Goal: Task Accomplishment & Management: Manage account settings

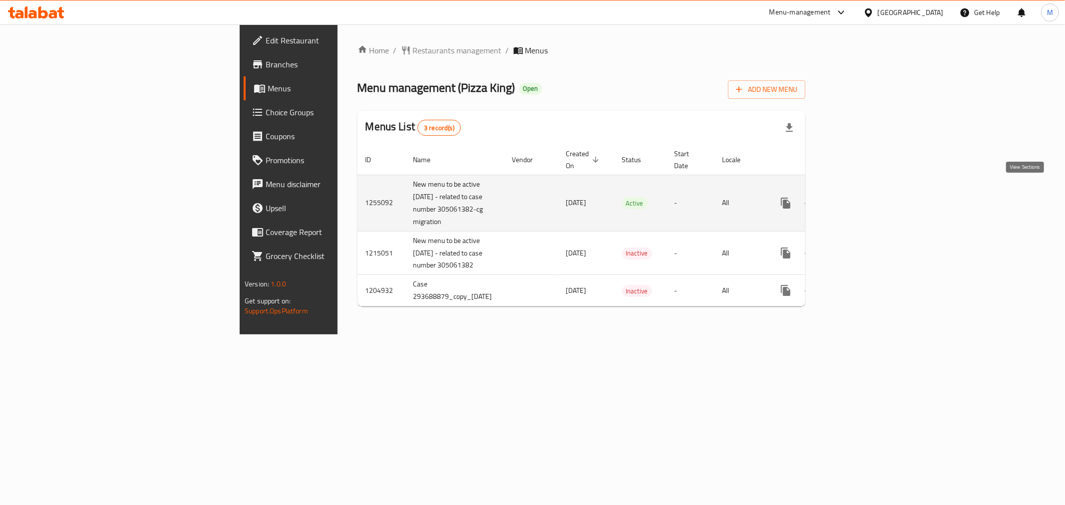
click at [870, 193] on link "enhanced table" at bounding box center [858, 203] width 24 height 24
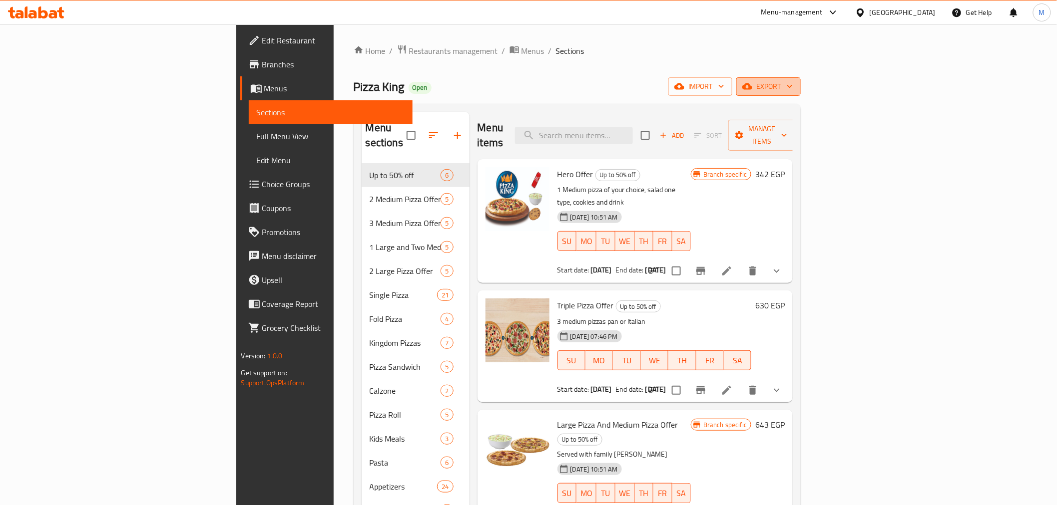
click at [793, 81] on span "export" at bounding box center [768, 86] width 48 height 12
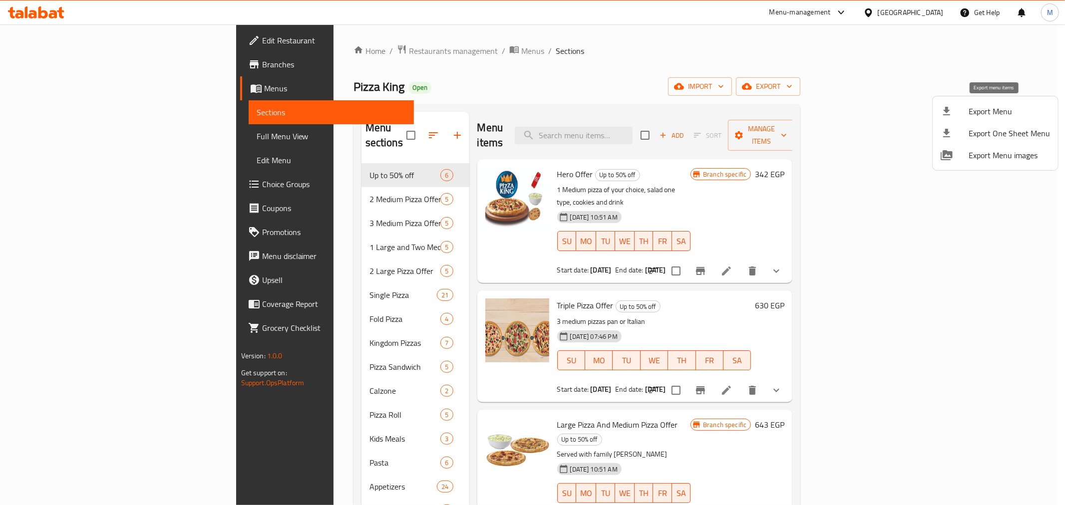
click at [1026, 112] on span "Export Menu" at bounding box center [1009, 111] width 81 height 12
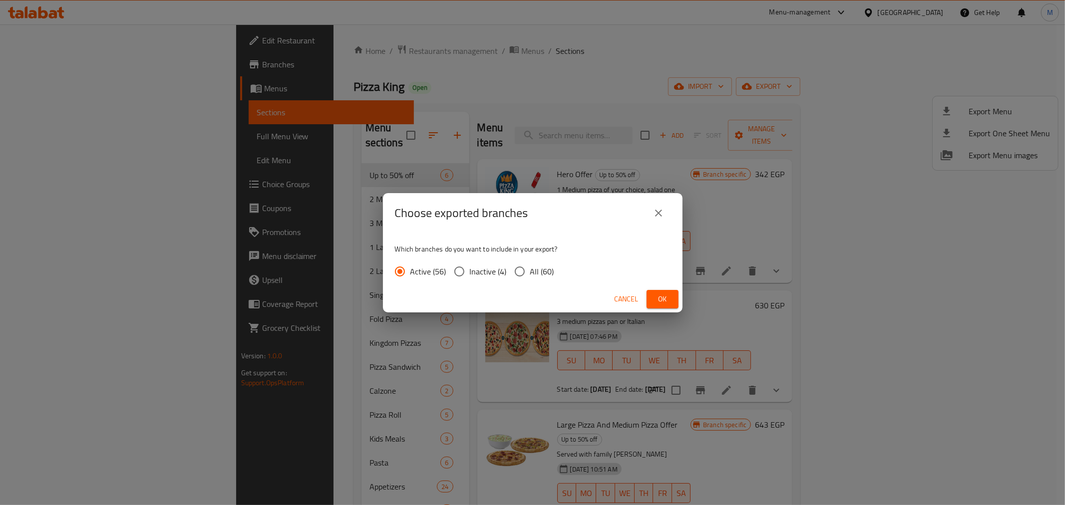
click at [521, 267] on input "All (60)" at bounding box center [519, 271] width 21 height 21
radio input "true"
click at [670, 306] on button "Ok" at bounding box center [663, 299] width 32 height 18
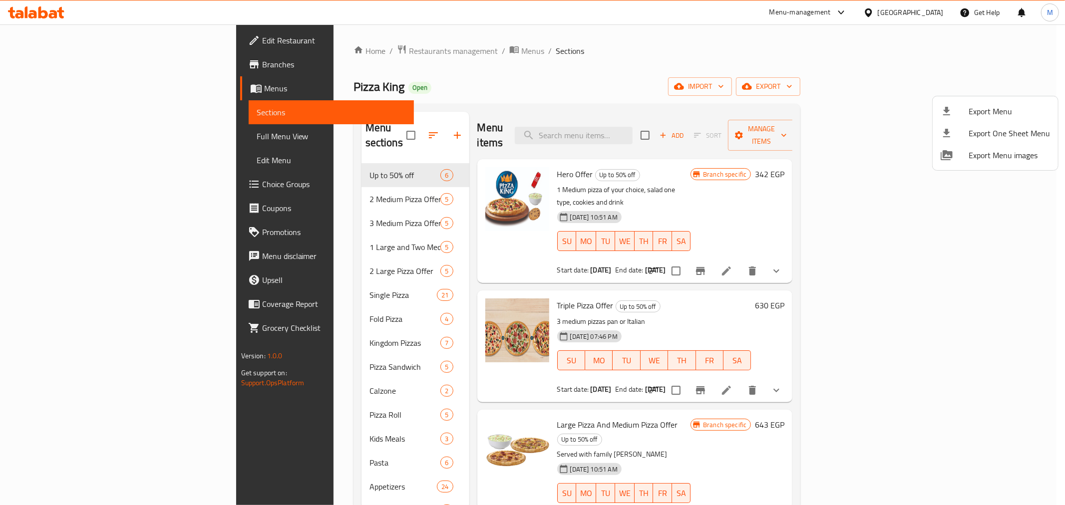
click at [483, 92] on div at bounding box center [532, 252] width 1065 height 505
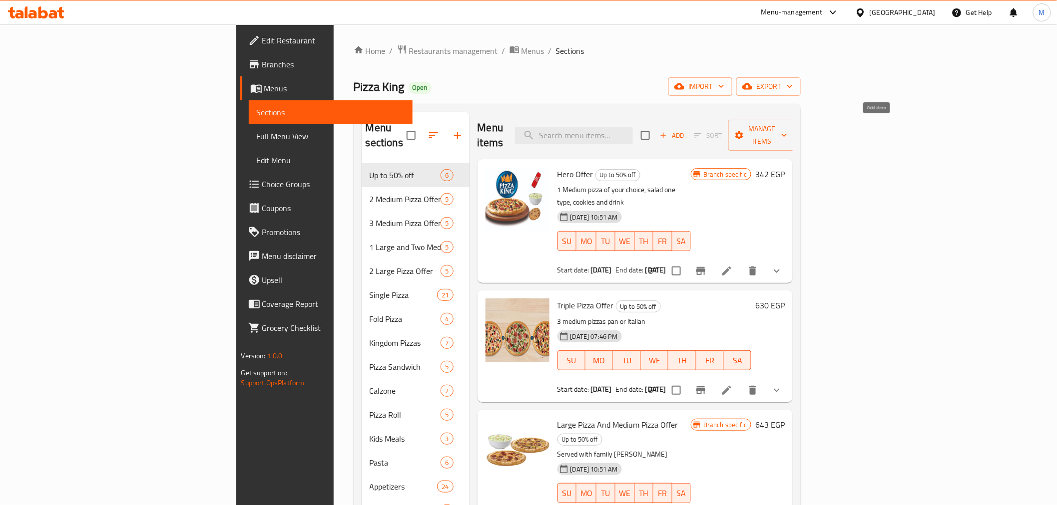
click at [668, 132] on icon "button" at bounding box center [663, 135] width 9 height 9
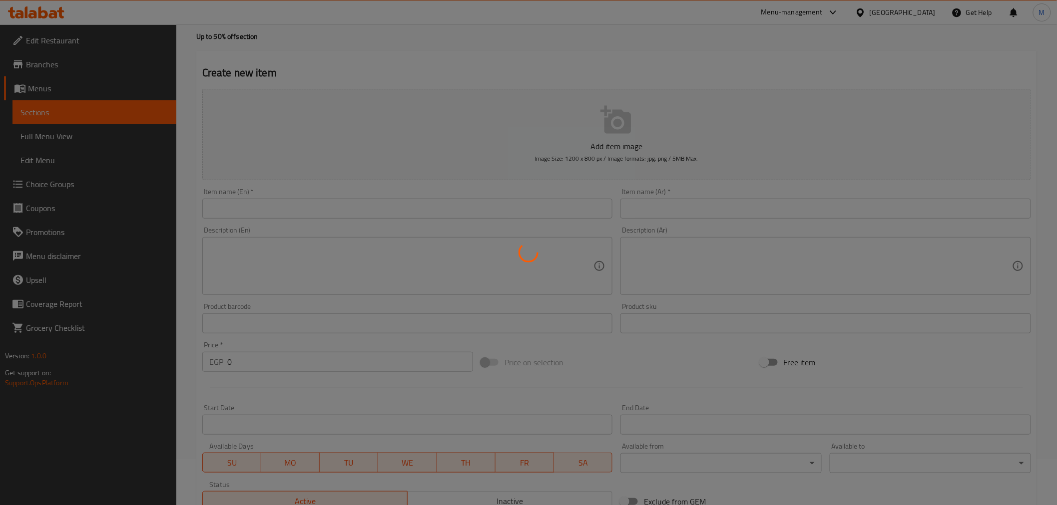
scroll to position [198, 0]
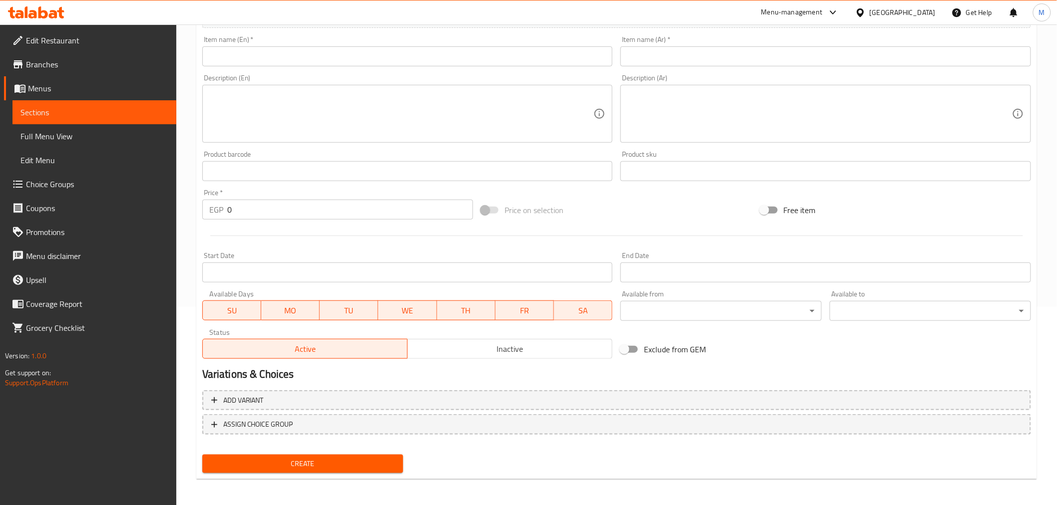
click at [462, 352] on span "Inactive" at bounding box center [510, 349] width 197 height 14
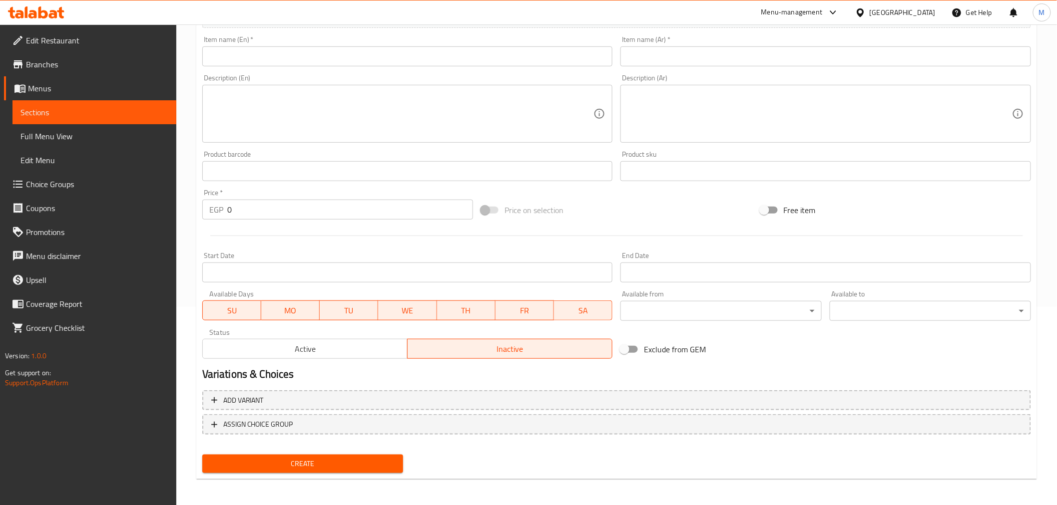
drag, startPoint x: 261, startPoint y: 212, endPoint x: 168, endPoint y: 202, distance: 93.4
click at [168, 202] on div "Edit Restaurant Branches Menus Sections Full Menu View Edit Menu Choice Groups …" at bounding box center [528, 166] width 1057 height 681
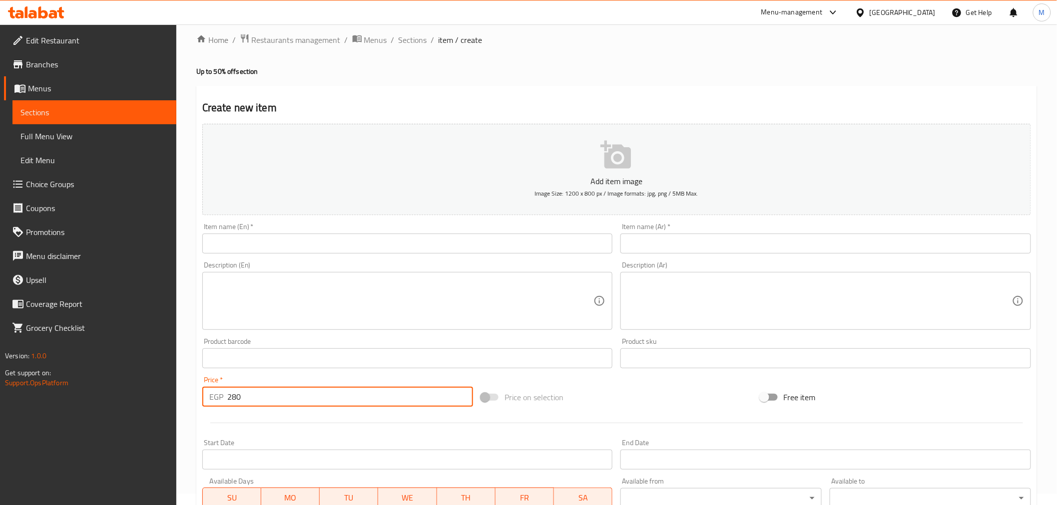
scroll to position [0, 0]
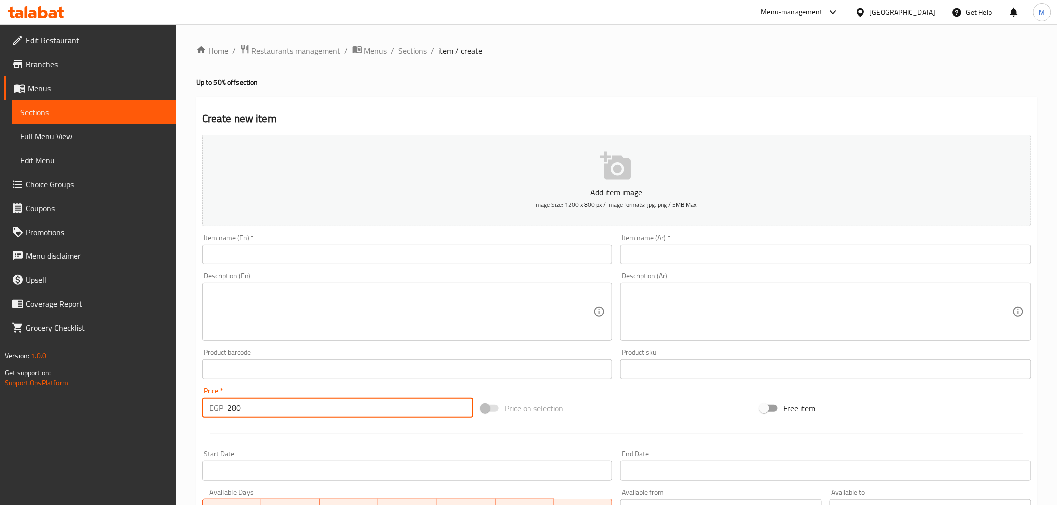
type input "280"
drag, startPoint x: 486, startPoint y: 241, endPoint x: 482, endPoint y: 247, distance: 6.8
click at [486, 241] on div "Item name (En)   * Item name (En) *" at bounding box center [407, 249] width 411 height 30
click at [480, 248] on input "text" at bounding box center [407, 255] width 411 height 20
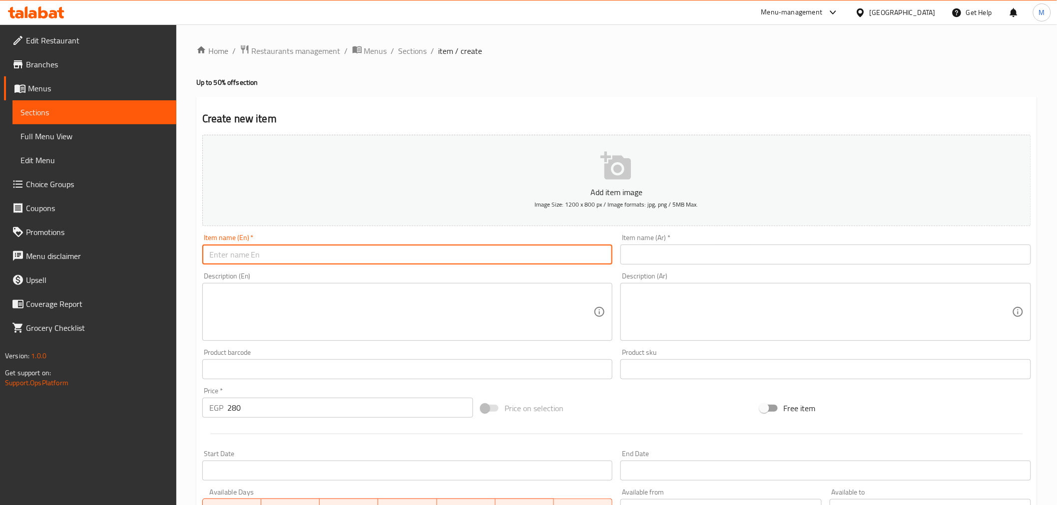
paste input "El Akeel Offer"
type input "El Akeel Offer"
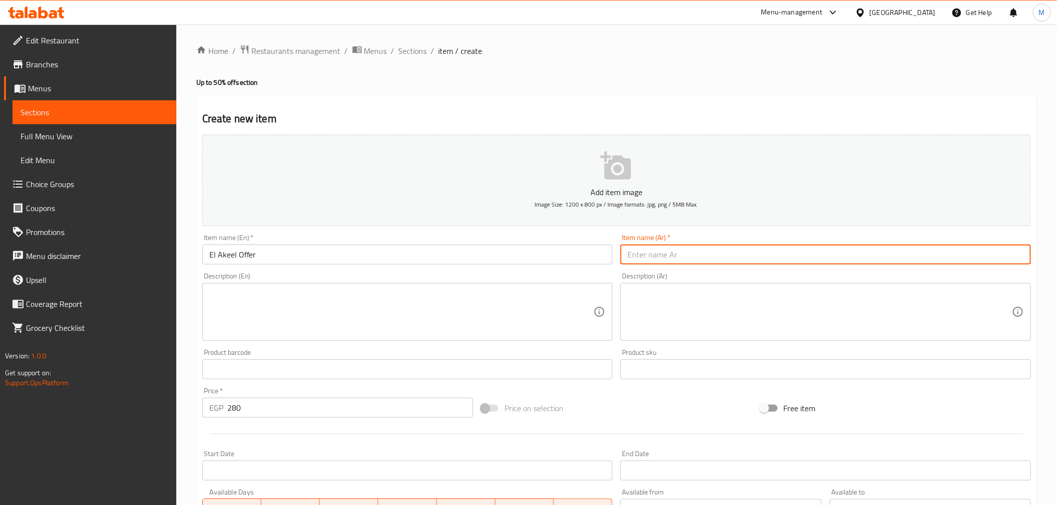
click at [727, 250] on input "text" at bounding box center [825, 255] width 411 height 20
type input "عرض الأكيل"
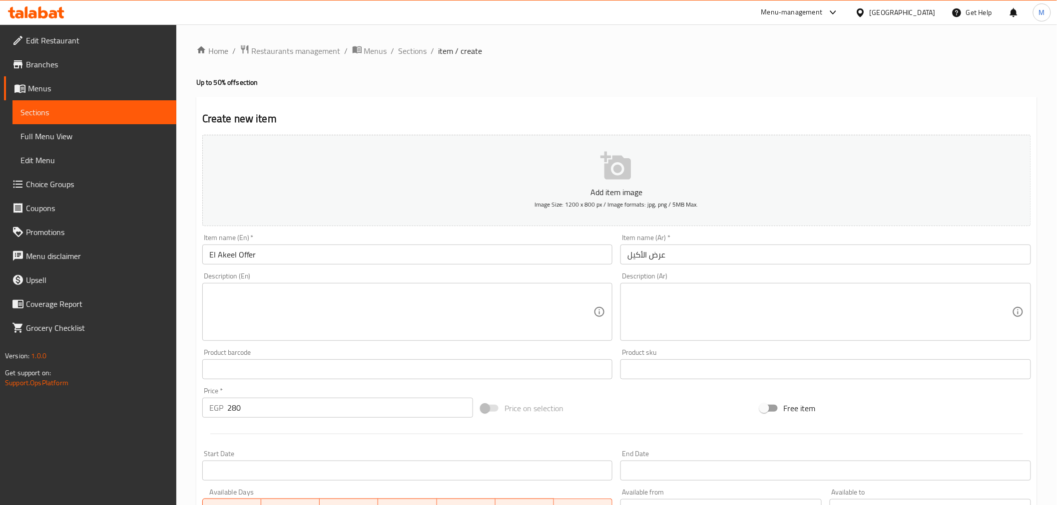
click at [683, 297] on textarea at bounding box center [819, 312] width 385 height 47
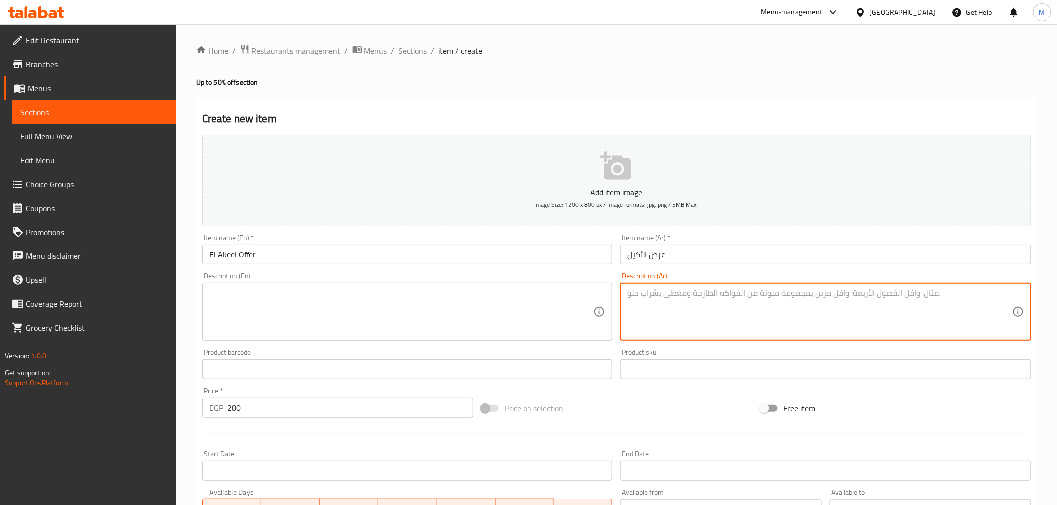
paste textarea "بيتزا وسط +كانز+ كوكيز"
type textarea "بيتزا وسط +كانز+ كوكيز"
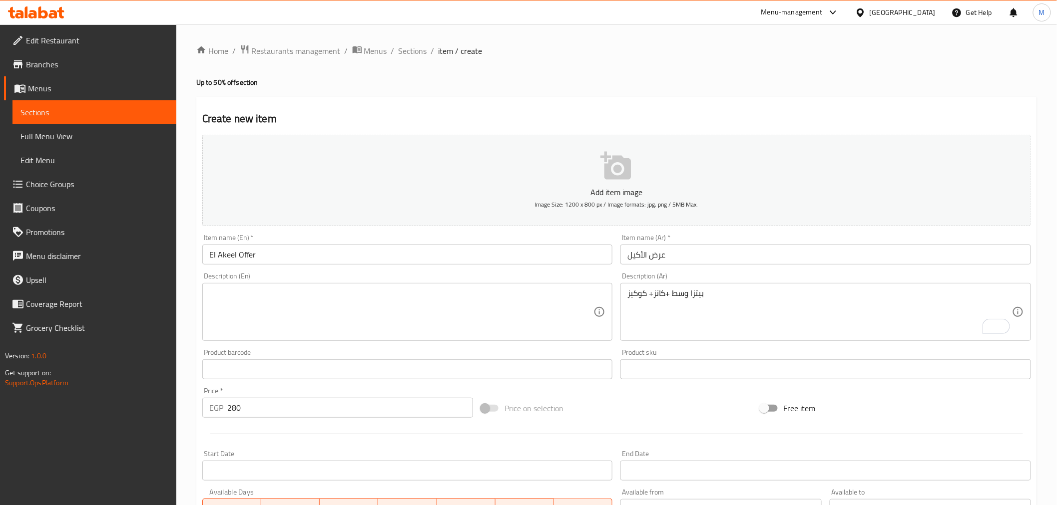
click at [250, 295] on textarea at bounding box center [401, 312] width 385 height 47
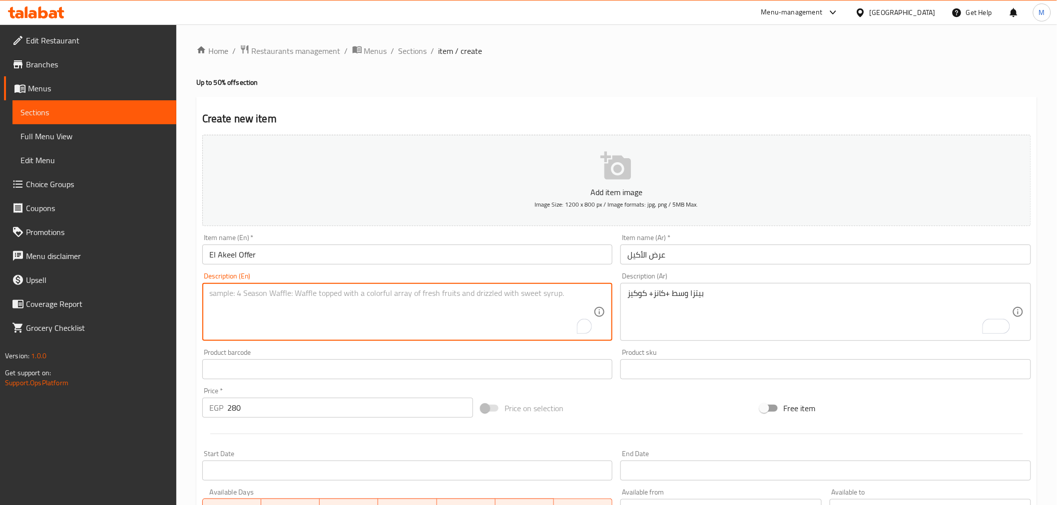
paste textarea "Medium pizza + can + cookies"
click at [377, 290] on textarea "Medium pizza + can + cookies" at bounding box center [401, 312] width 385 height 47
type textarea "Medium pizza + can + cookies"
click at [330, 287] on div "Medium pizza + can + cookies Description (En)" at bounding box center [407, 312] width 411 height 58
click at [350, 297] on textarea "Medium pizza + can + cookies" at bounding box center [401, 312] width 385 height 47
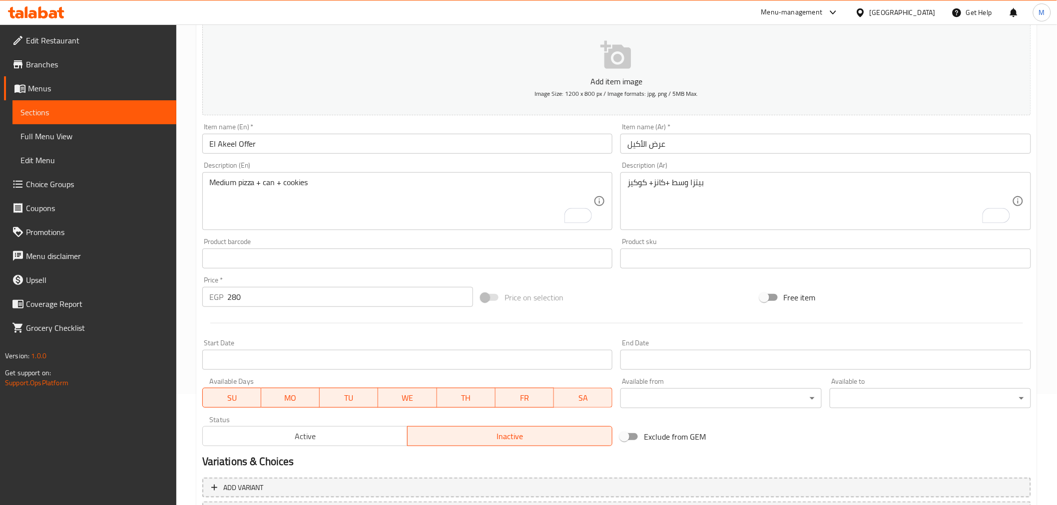
scroll to position [198, 0]
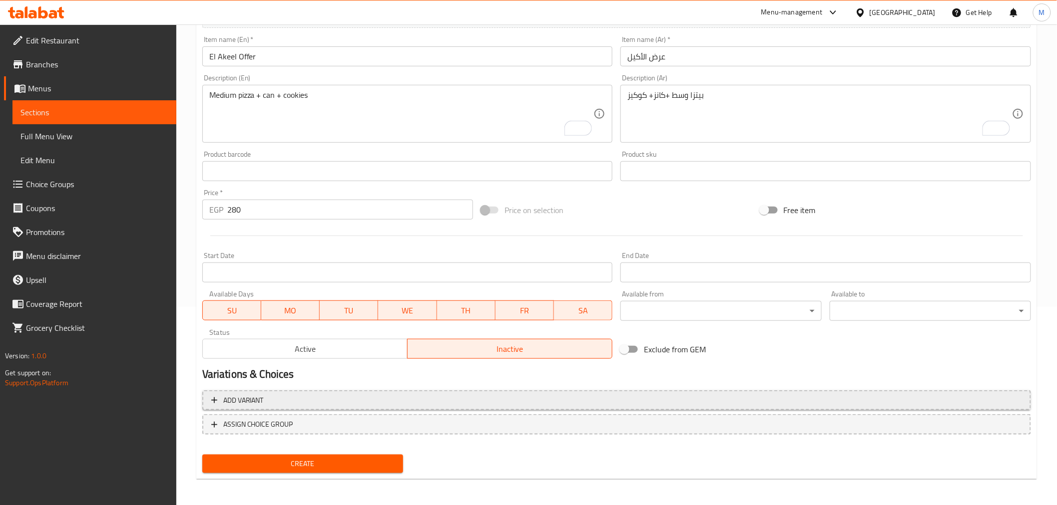
click at [308, 397] on span "Add variant" at bounding box center [616, 401] width 811 height 12
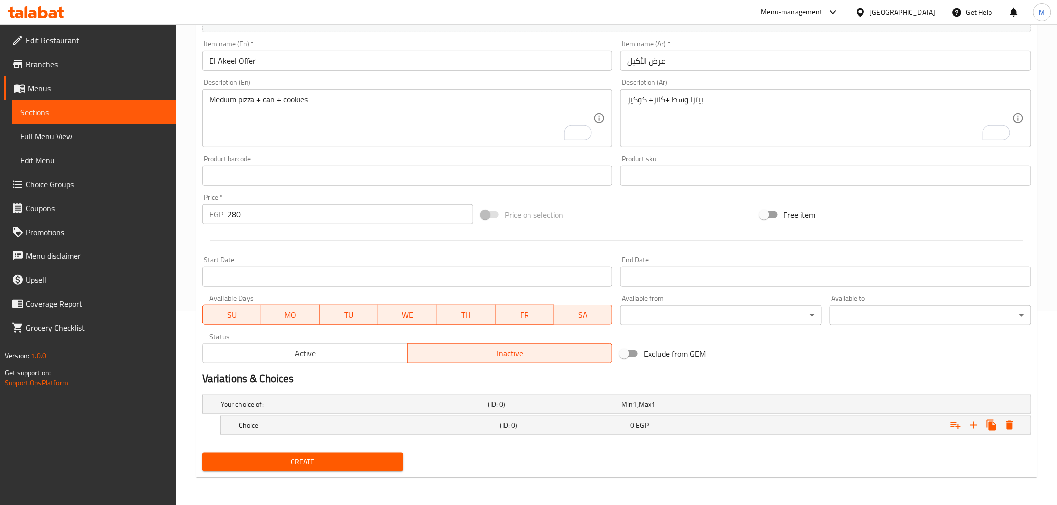
scroll to position [193, 0]
click at [615, 430] on div "(ID: 0)" at bounding box center [563, 426] width 131 height 14
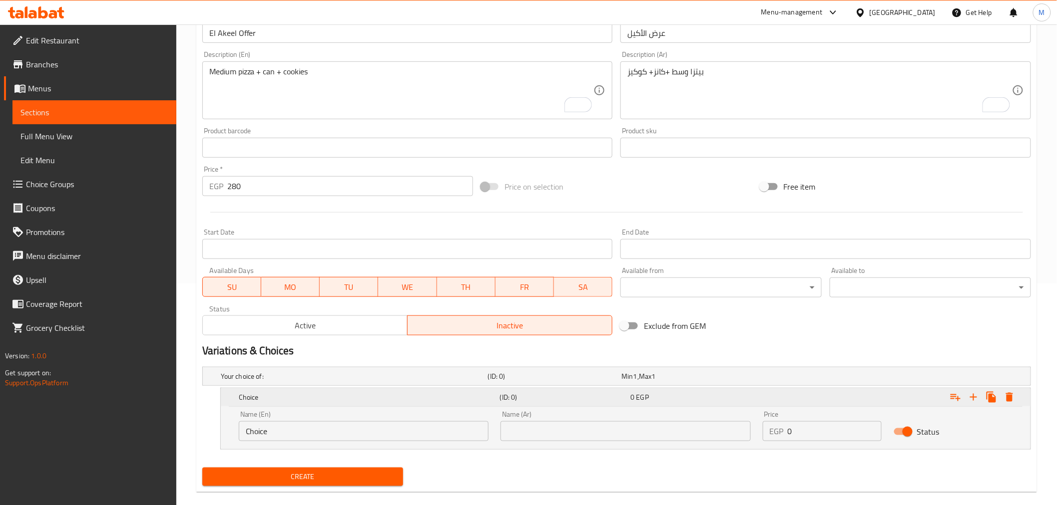
scroll to position [236, 0]
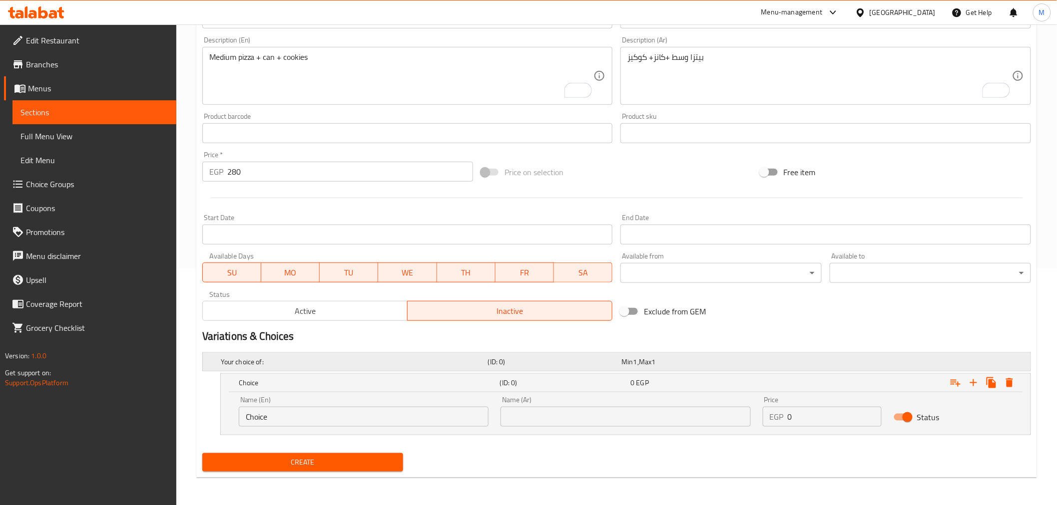
click at [394, 365] on h5 "Your choice of:" at bounding box center [352, 362] width 263 height 10
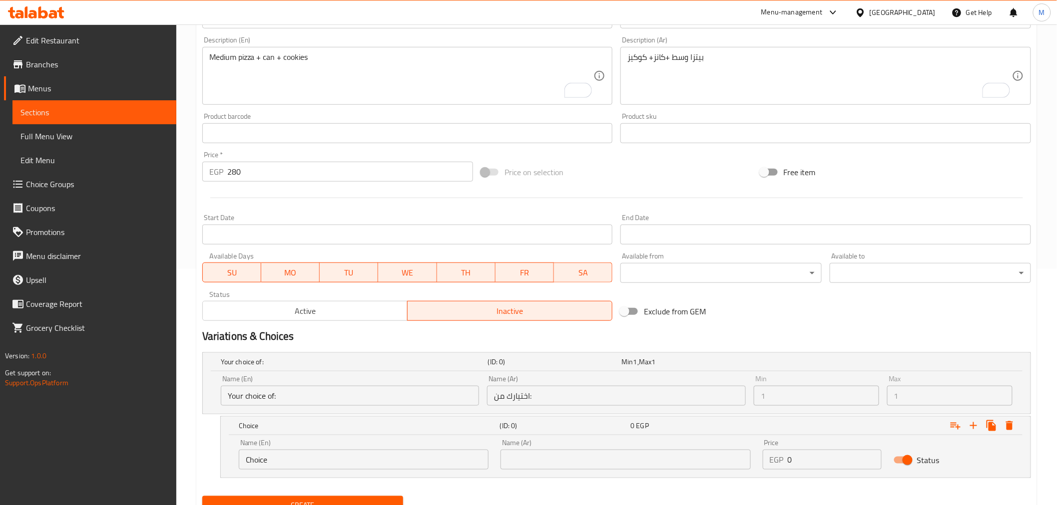
click at [327, 392] on input "Your choice of:" at bounding box center [350, 396] width 259 height 20
drag, startPoint x: 327, startPoint y: 392, endPoint x: 326, endPoint y: 401, distance: 9.0
click at [327, 396] on input "Your choice of:" at bounding box center [350, 396] width 259 height 20
click at [332, 397] on input "Your choice of:" at bounding box center [350, 396] width 259 height 20
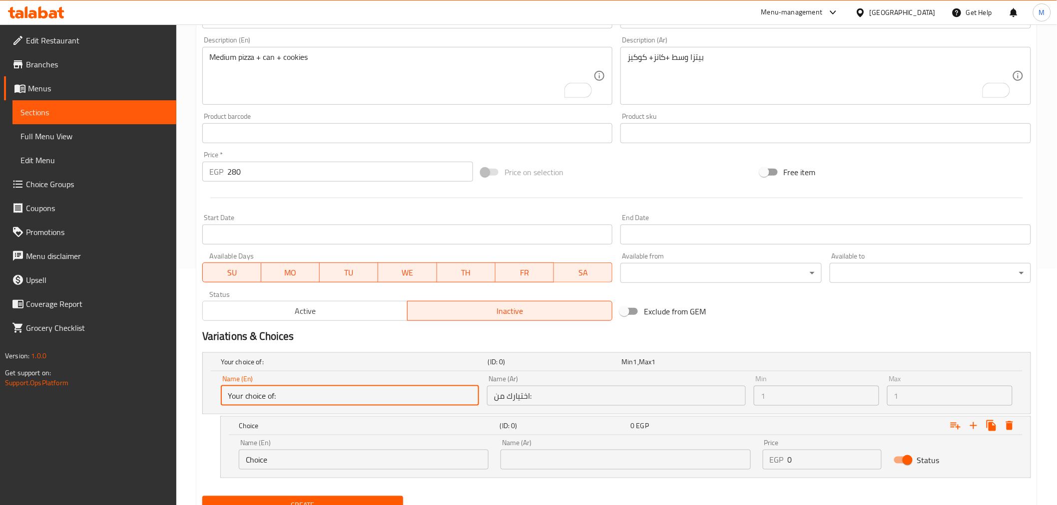
click at [332, 397] on input "Your choice of:" at bounding box center [350, 396] width 259 height 20
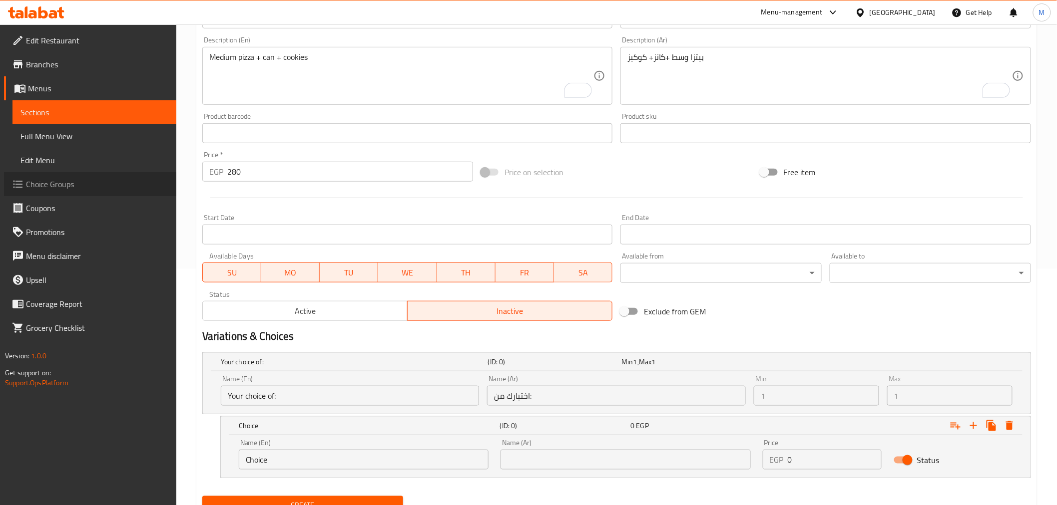
click at [72, 187] on span "Choice Groups" at bounding box center [97, 184] width 142 height 12
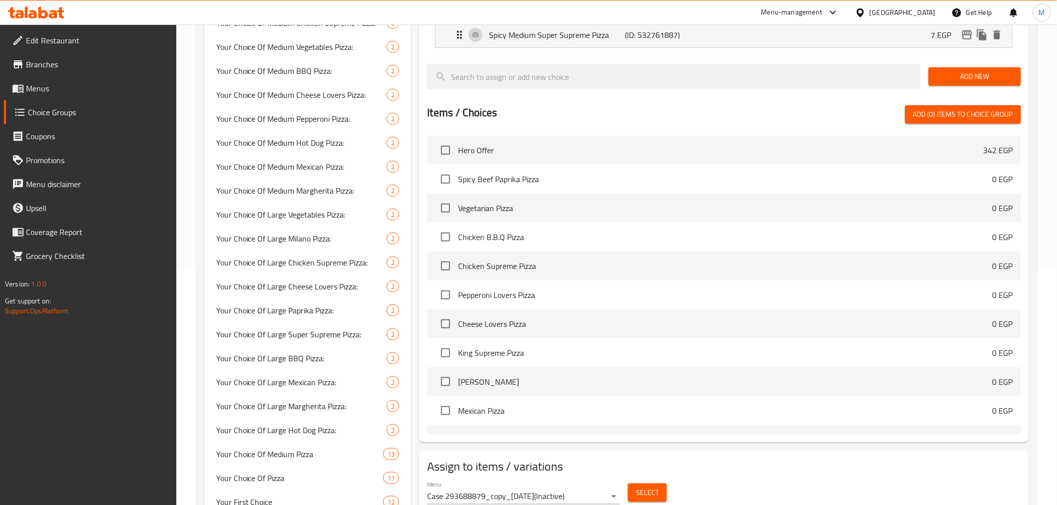
click at [40, 84] on span "Menus" at bounding box center [97, 88] width 142 height 12
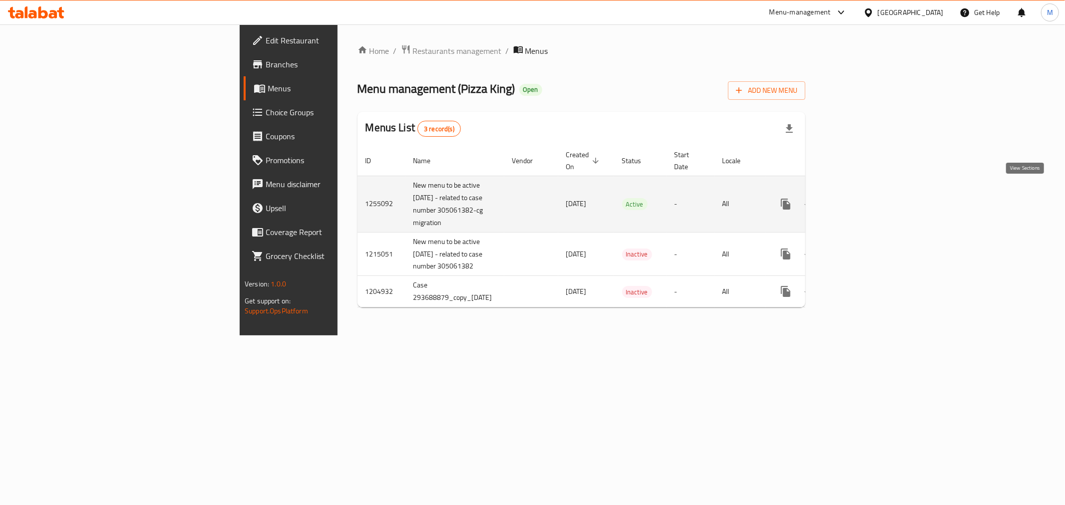
click at [864, 198] on icon "enhanced table" at bounding box center [858, 204] width 12 height 12
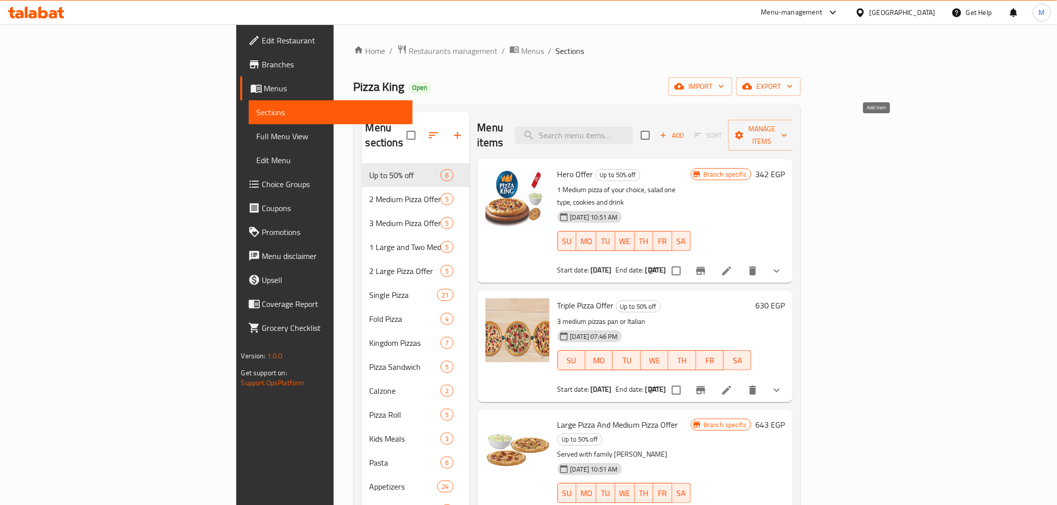
click at [685, 131] on span "Add" at bounding box center [671, 135] width 27 height 11
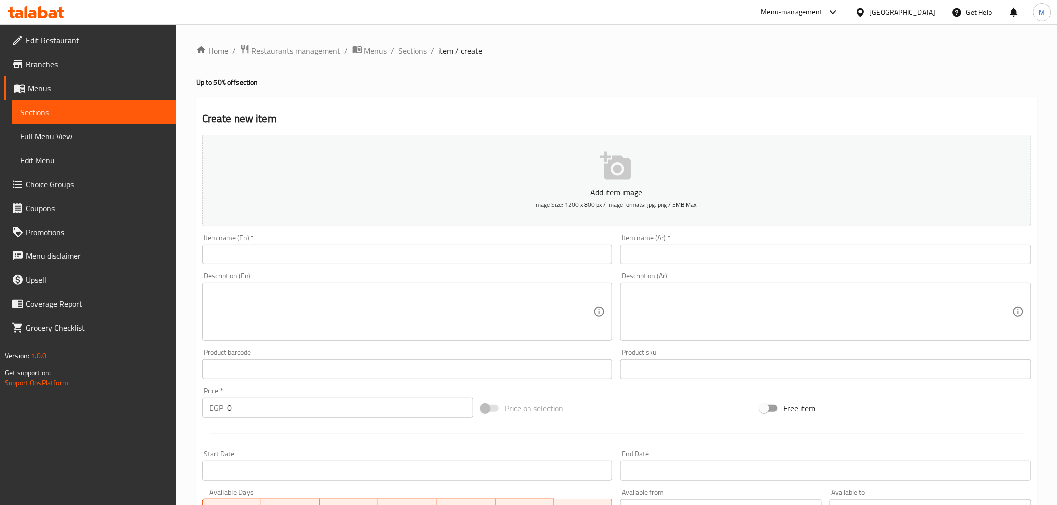
click at [297, 261] on input "text" at bounding box center [407, 255] width 411 height 20
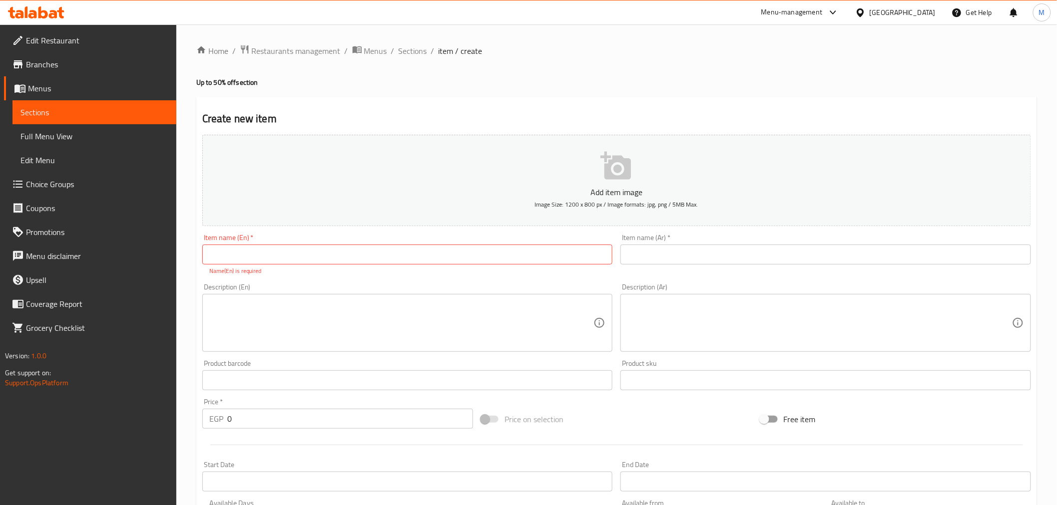
click at [447, 251] on input "text" at bounding box center [407, 255] width 411 height 20
paste input "El Akeel Offer"
type input "El Akeel Offer"
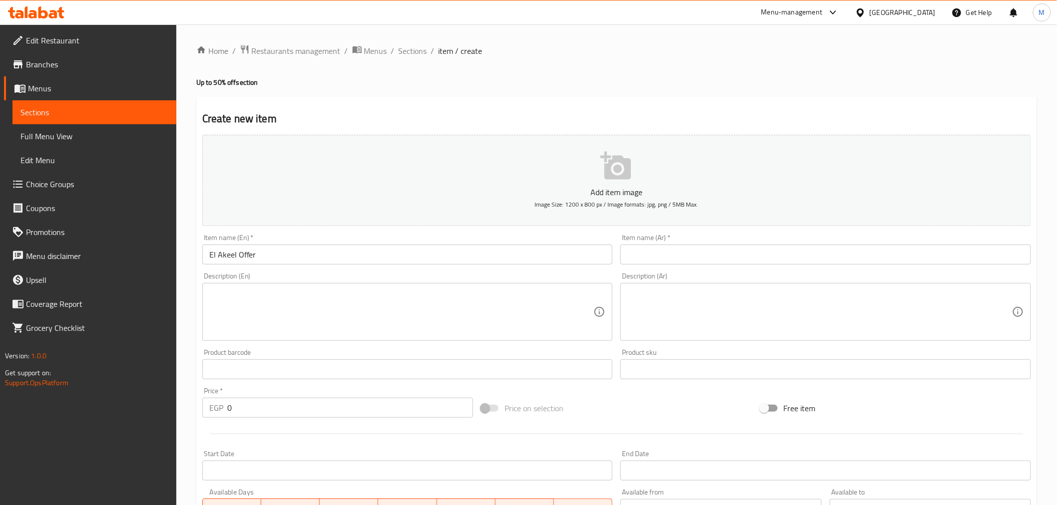
click at [670, 300] on textarea at bounding box center [819, 312] width 385 height 47
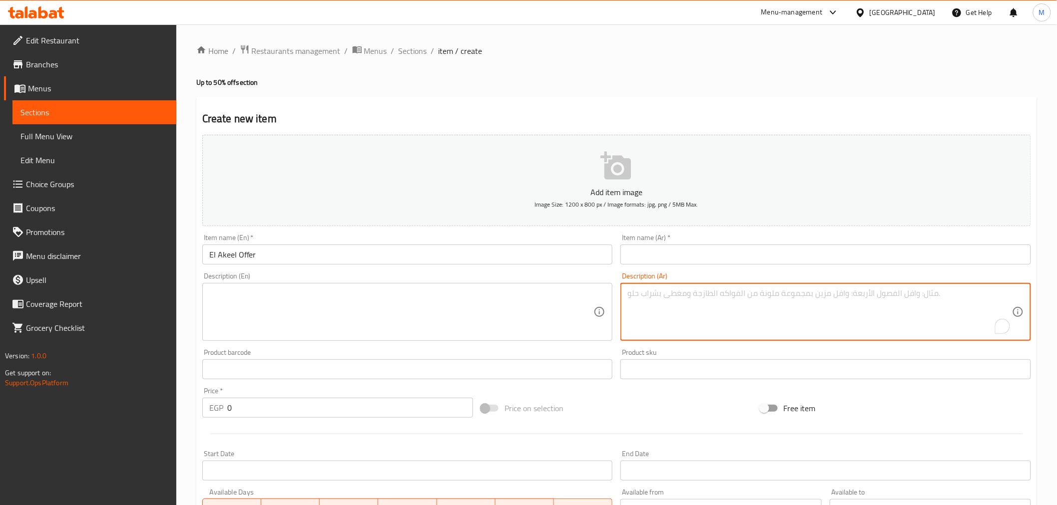
paste textarea "بيتزا وسط +كانز+ كوكيز"
type textarea "بيتزا وسط +كانز+ كوكيز"
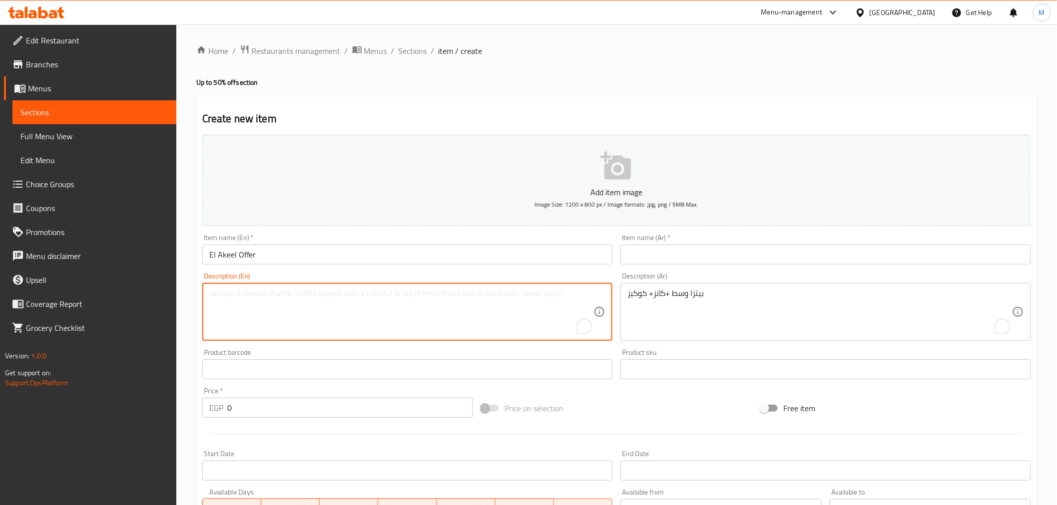
click at [423, 292] on textarea "To enrich screen reader interactions, please activate Accessibility in Grammarl…" at bounding box center [401, 312] width 385 height 47
click at [407, 293] on textarea "To enrich screen reader interactions, please activate Accessibility in Grammarl…" at bounding box center [401, 312] width 385 height 47
paste textarea "Medium pizza + can + cookies"
type textarea "Medium pizza + can + cookies"
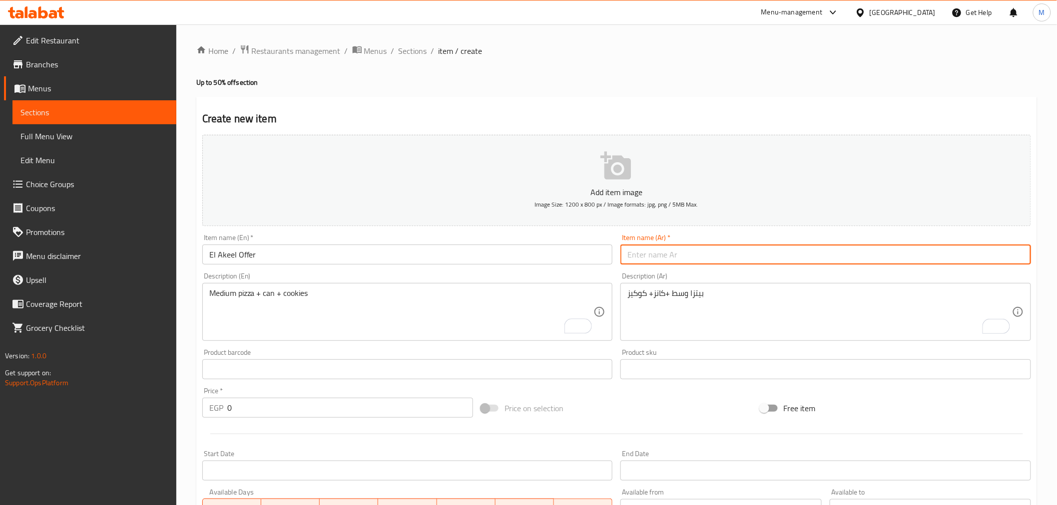
click at [695, 247] on input "text" at bounding box center [825, 255] width 411 height 20
type input "u"
type input "عرض الأكيل"
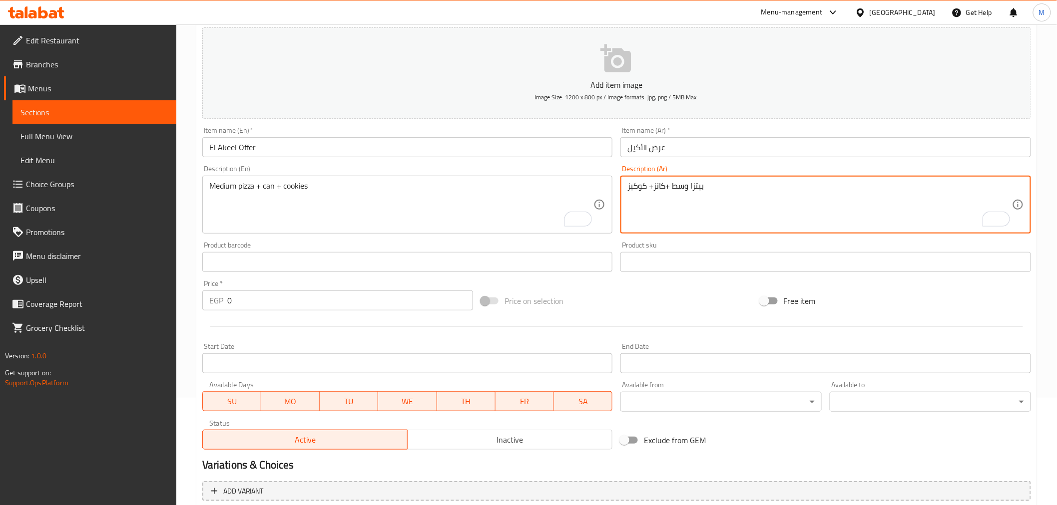
scroll to position [111, 0]
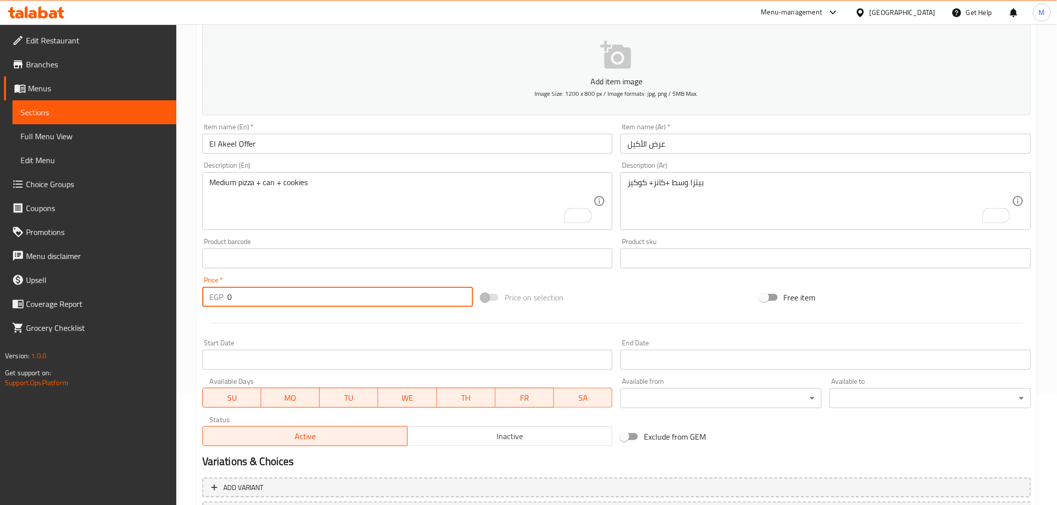
drag, startPoint x: 237, startPoint y: 302, endPoint x: 167, endPoint y: 286, distance: 71.8
click at [167, 286] on div "Edit Restaurant Branches Menus Sections Full Menu View Edit Menu Choice Groups …" at bounding box center [528, 254] width 1057 height 681
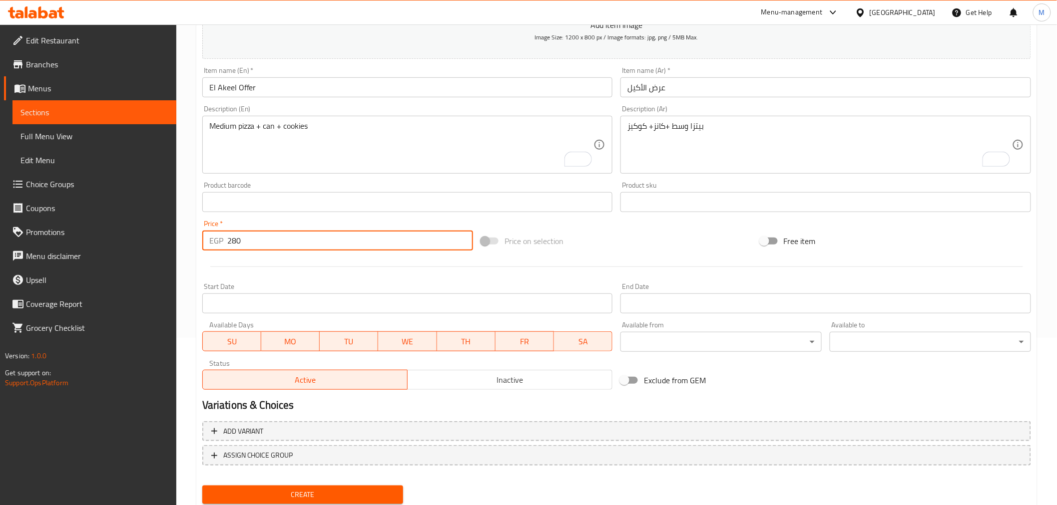
scroll to position [198, 0]
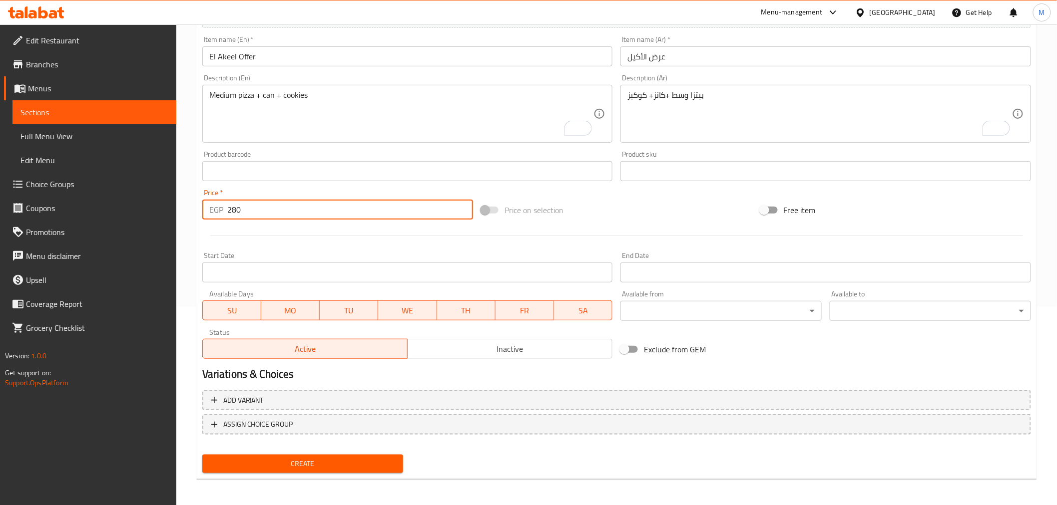
type input "280"
click at [444, 356] on button "Inactive" at bounding box center [509, 349] width 205 height 20
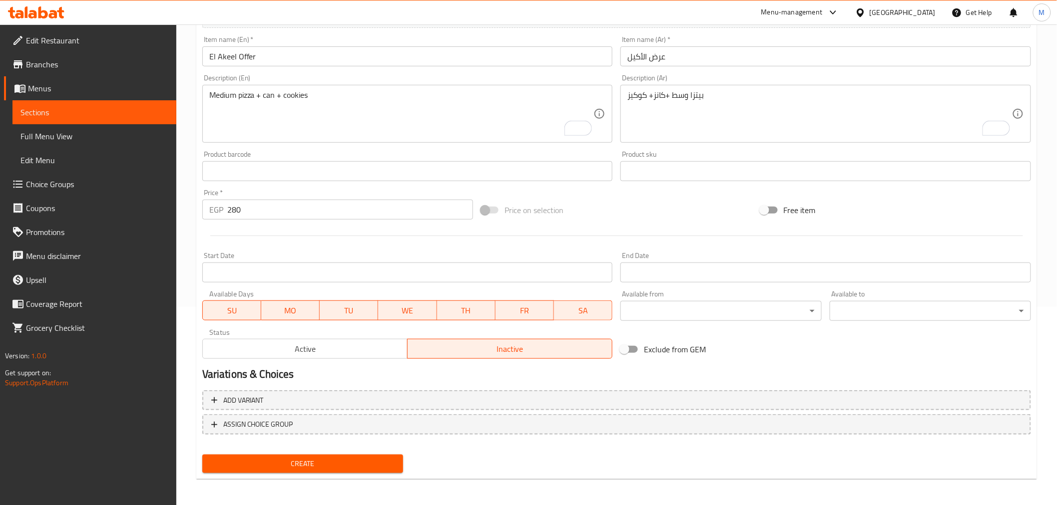
click at [420, 248] on div "Start Date Start Date" at bounding box center [407, 267] width 418 height 38
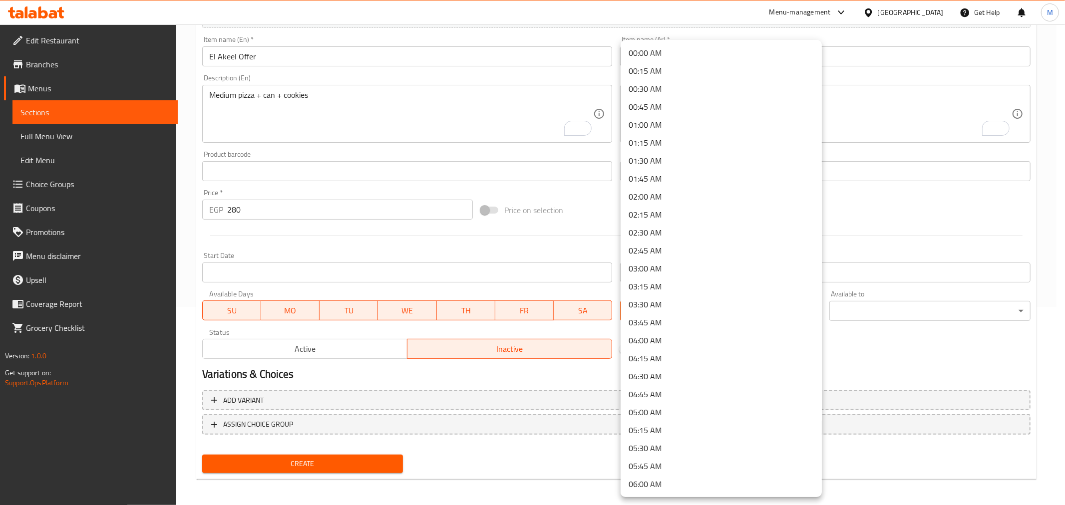
click at [777, 306] on body "​ Menu-management Egypt Get Help M Edit Restaurant Branches Menus Sections Full…" at bounding box center [532, 66] width 1065 height 481
click at [575, 252] on div at bounding box center [532, 252] width 1065 height 505
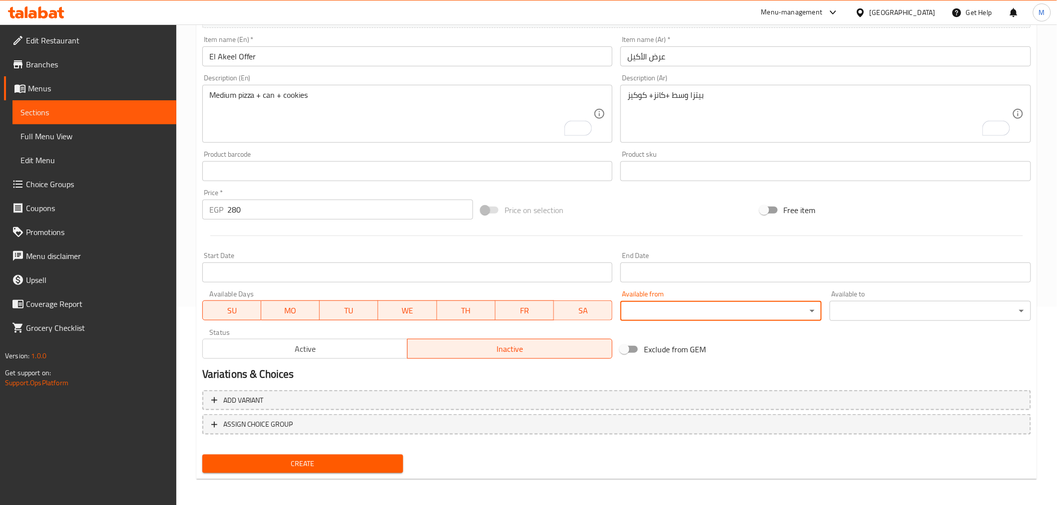
click at [431, 265] on input "Start Date" at bounding box center [407, 273] width 411 height 20
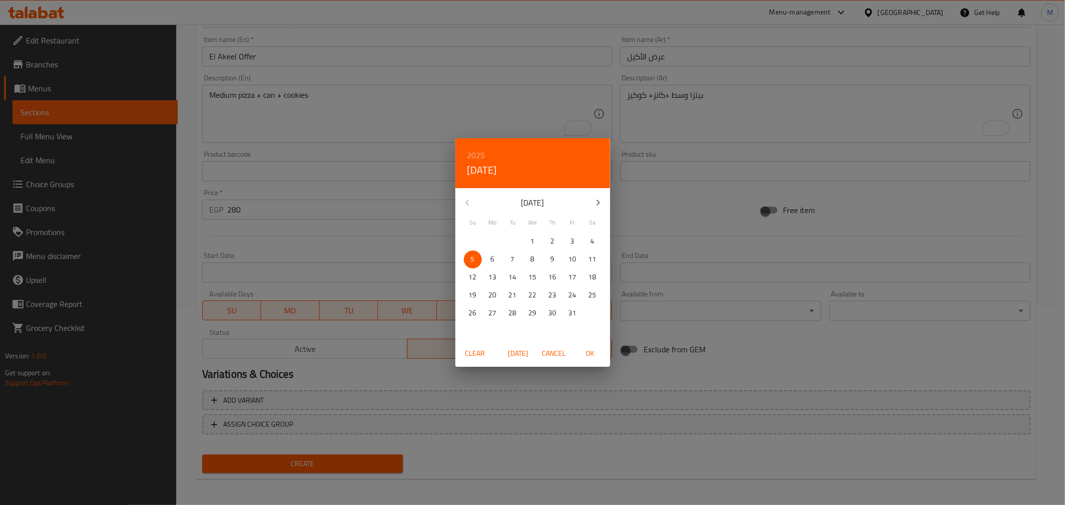
click at [591, 354] on span "OK" at bounding box center [590, 354] width 24 height 12
type input "05-10-2025"
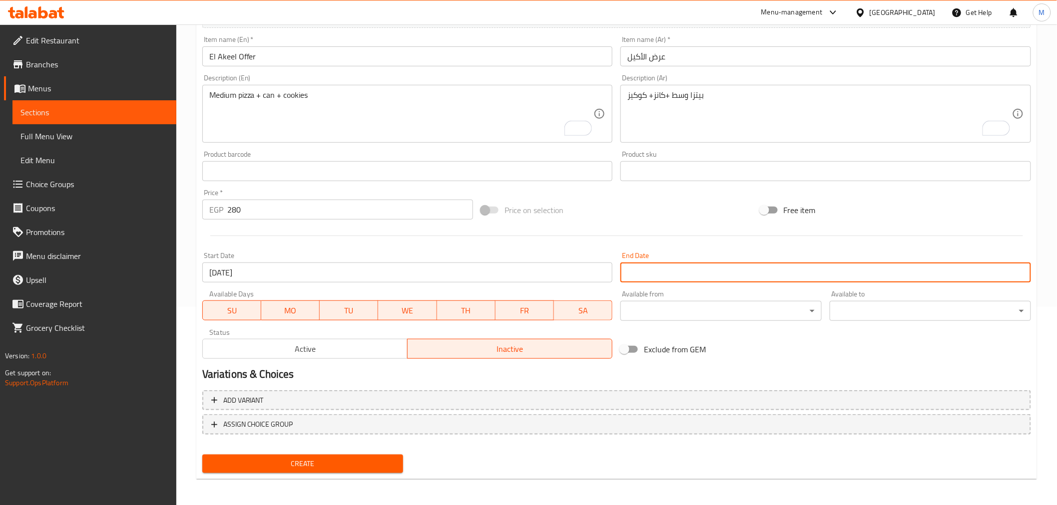
click at [690, 277] on input "Start Date" at bounding box center [825, 273] width 411 height 20
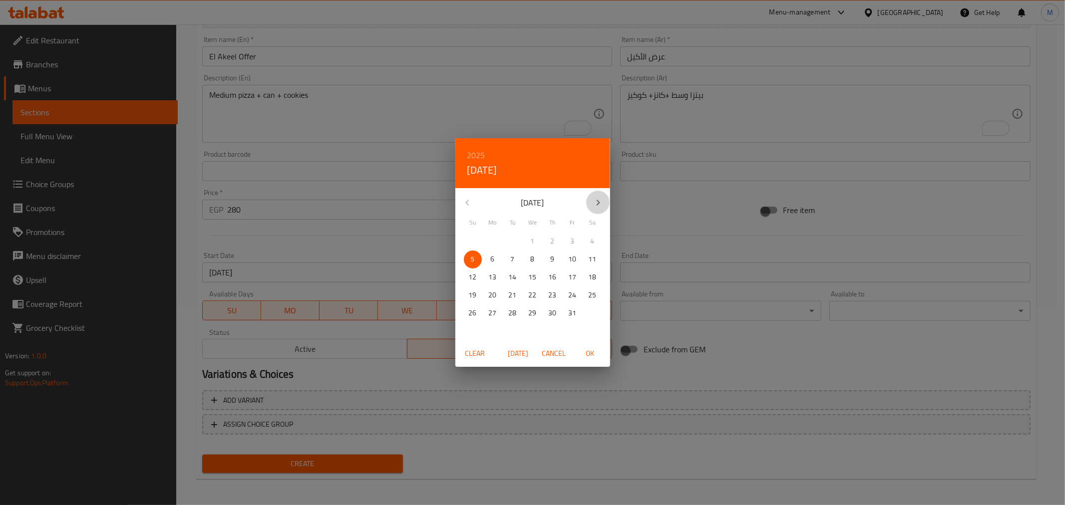
click at [600, 203] on icon "button" at bounding box center [598, 203] width 12 height 12
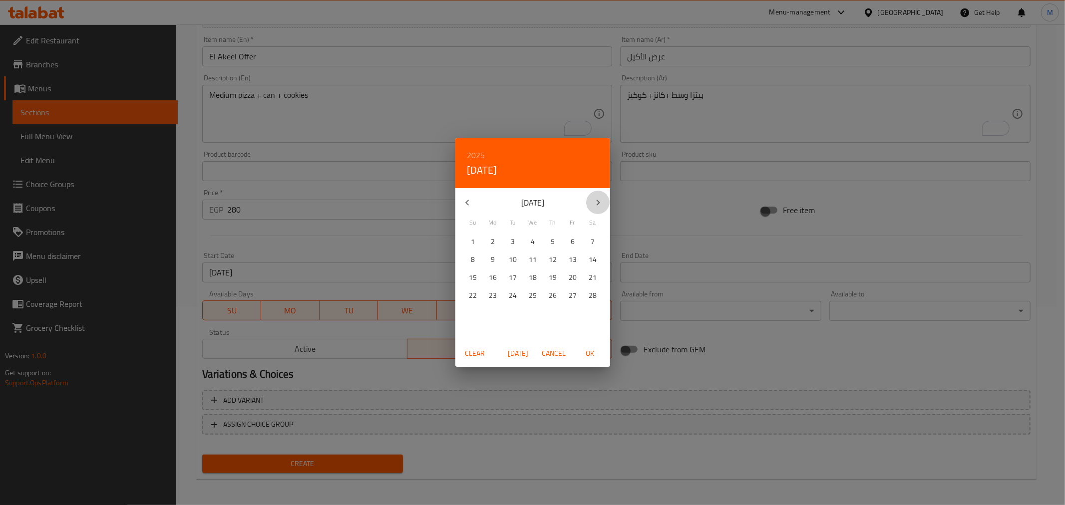
click at [600, 203] on icon "button" at bounding box center [598, 203] width 12 height 12
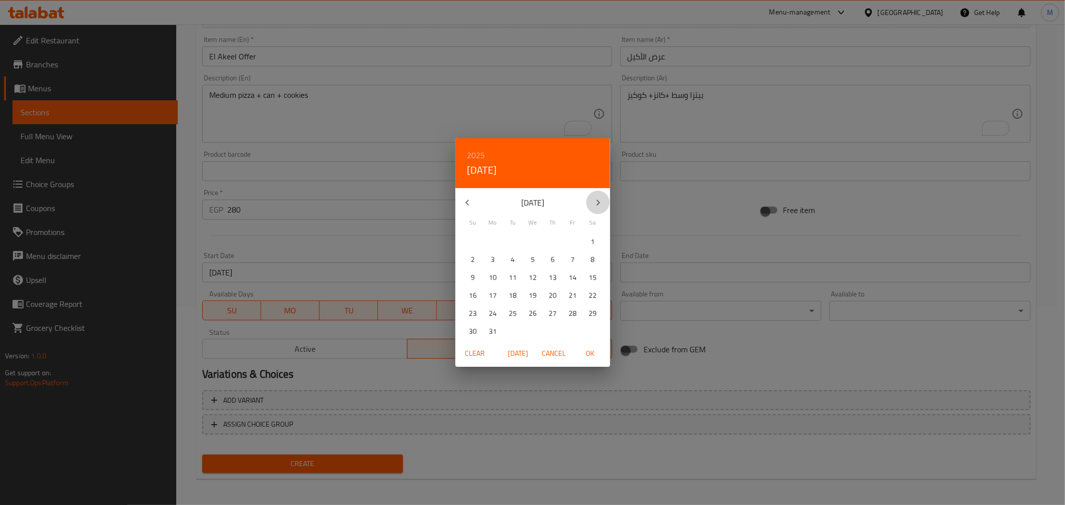
click at [600, 203] on icon "button" at bounding box center [598, 203] width 12 height 12
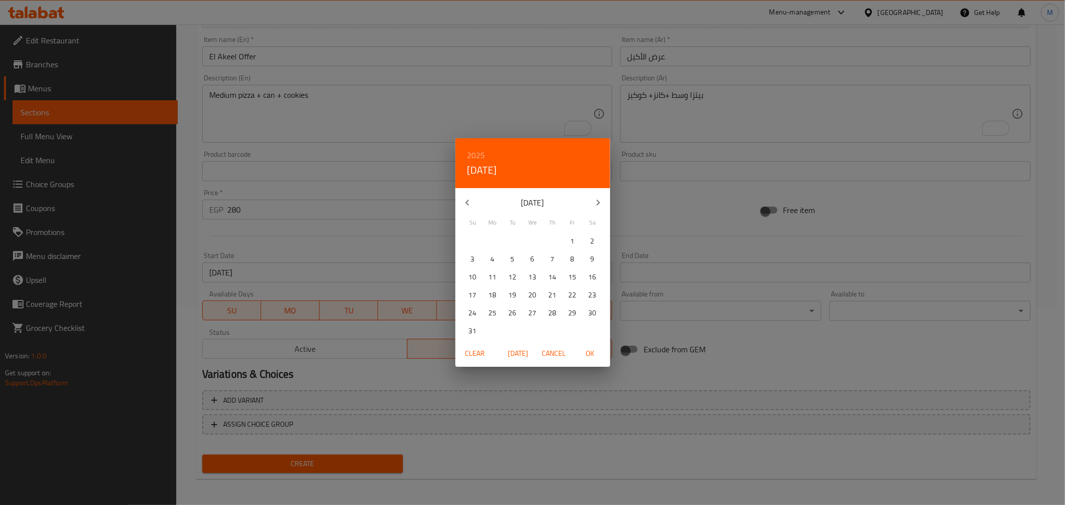
click at [600, 203] on icon "button" at bounding box center [598, 203] width 12 height 12
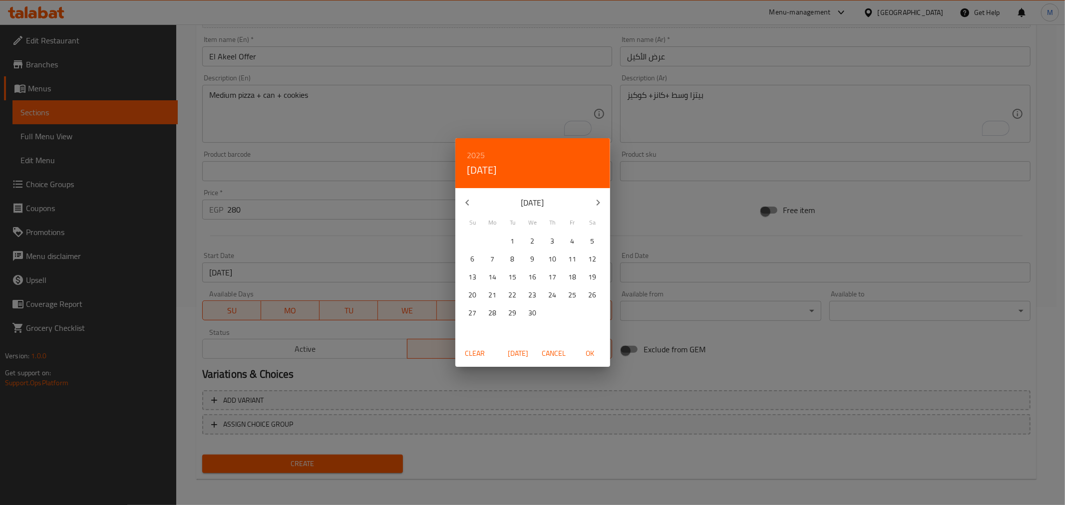
click at [600, 203] on icon "button" at bounding box center [598, 203] width 12 height 12
click at [568, 239] on span "1" at bounding box center [573, 241] width 18 height 12
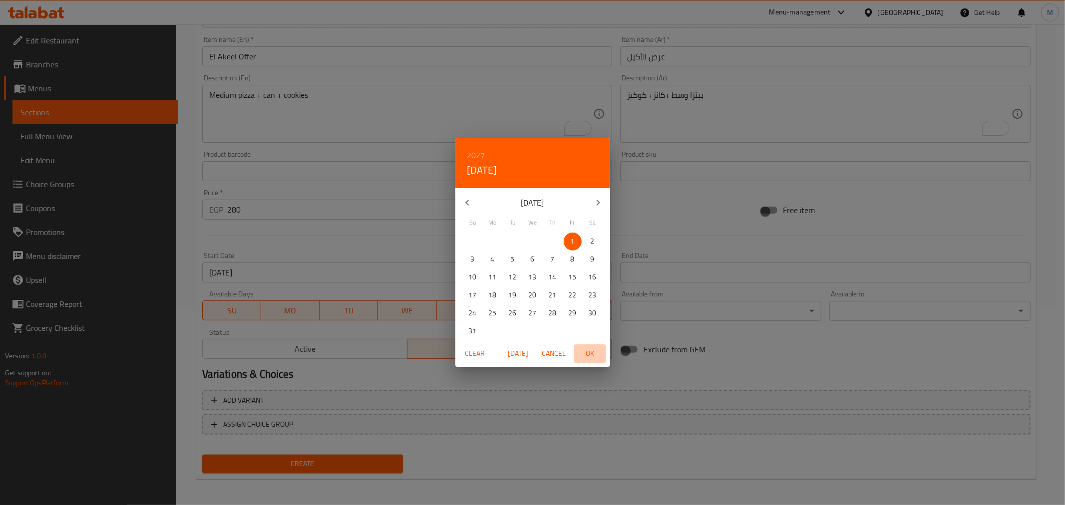
click at [593, 353] on span "OK" at bounding box center [590, 354] width 24 height 12
type input "01-10-2027"
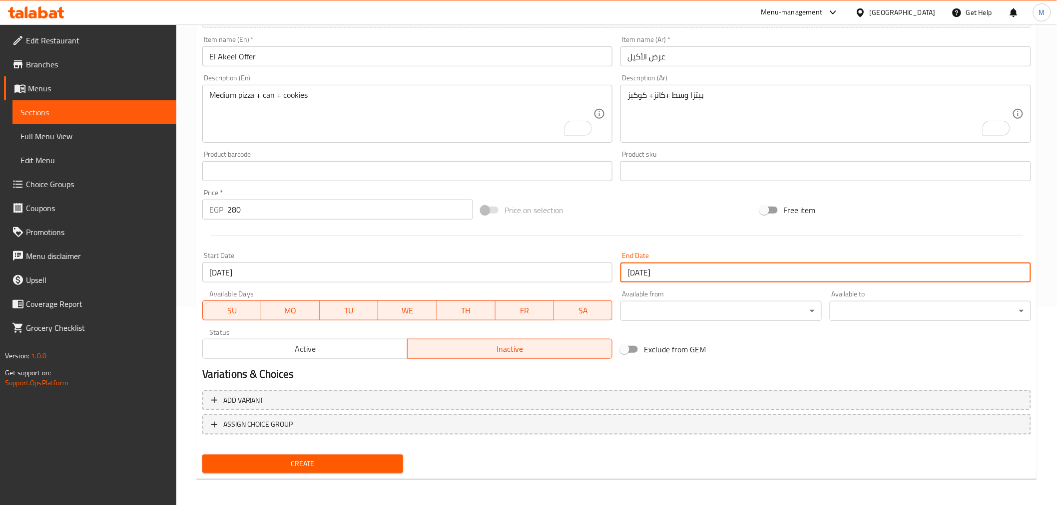
click at [339, 458] on span "Create" at bounding box center [302, 464] width 185 height 12
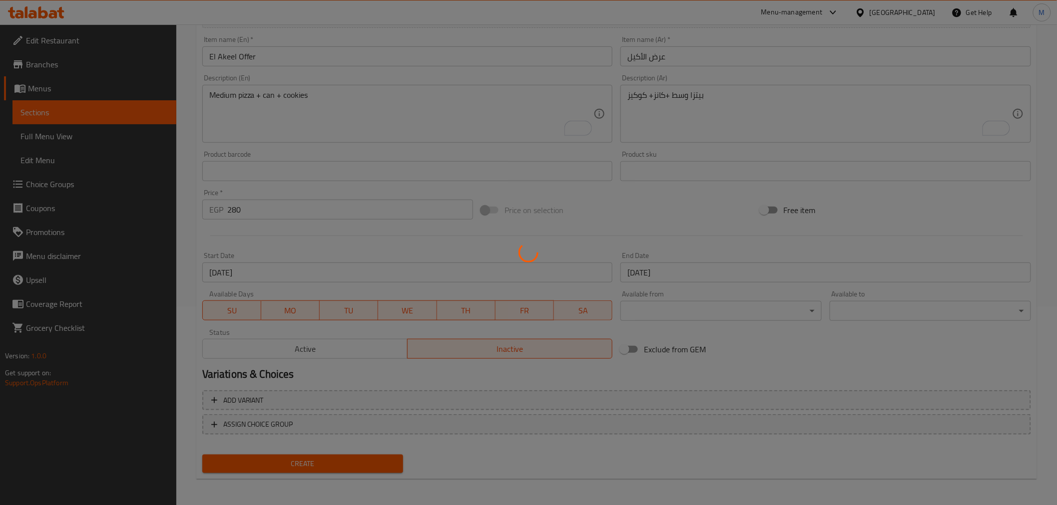
type input "0"
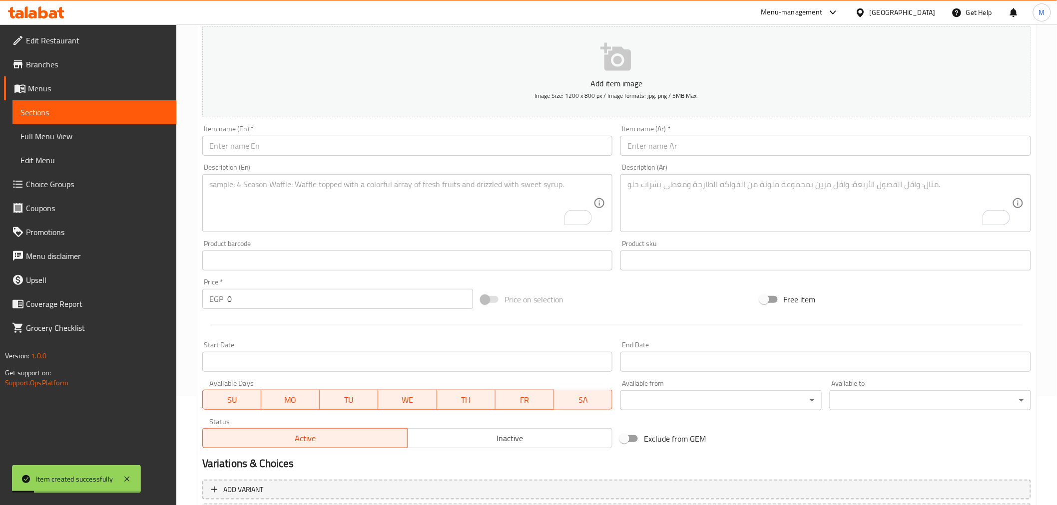
scroll to position [0, 0]
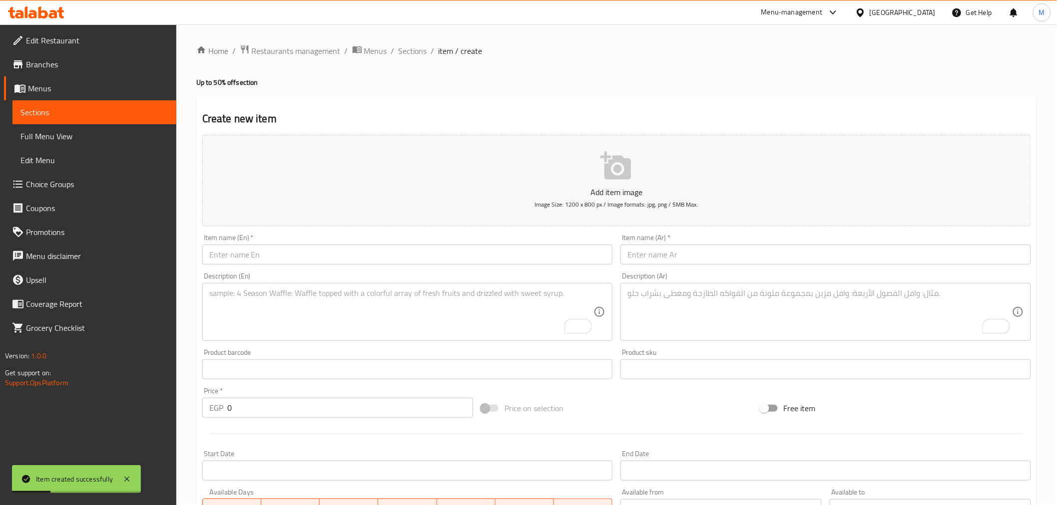
click at [400, 42] on div "Home / Restaurants management / Menus / Sections / item / create Up to 50% off …" at bounding box center [616, 364] width 880 height 681
click at [408, 45] on span "Sections" at bounding box center [413, 51] width 28 height 12
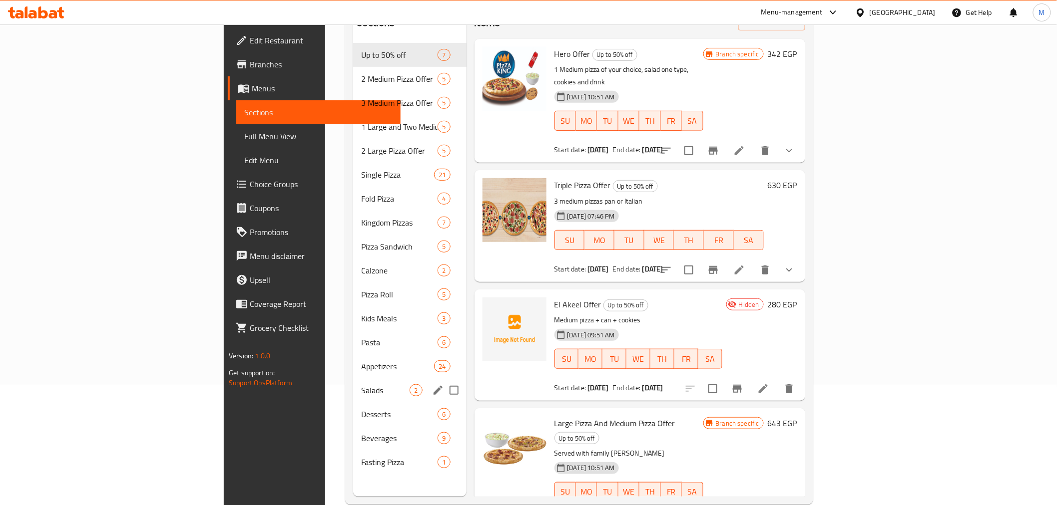
scroll to position [140, 0]
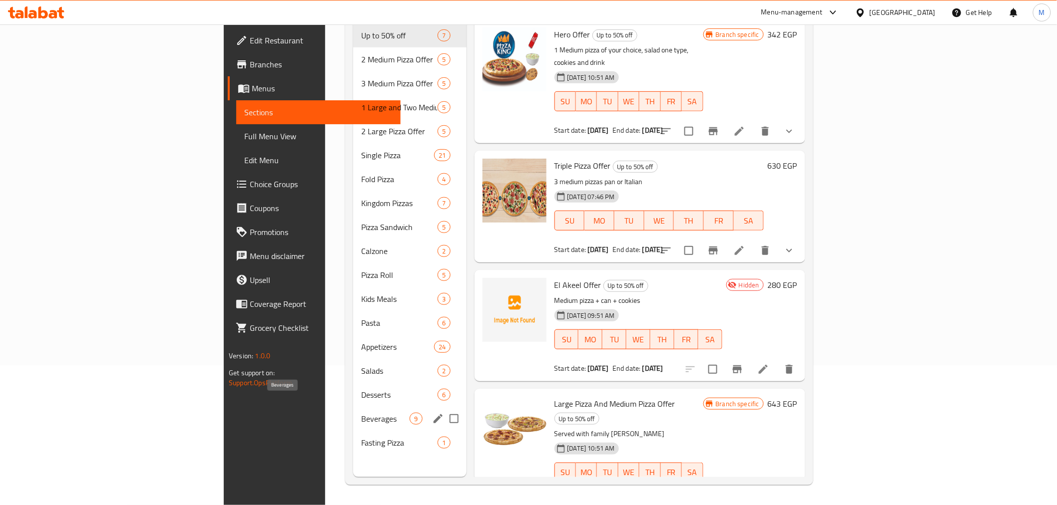
click at [361, 413] on span "Beverages" at bounding box center [385, 419] width 48 height 12
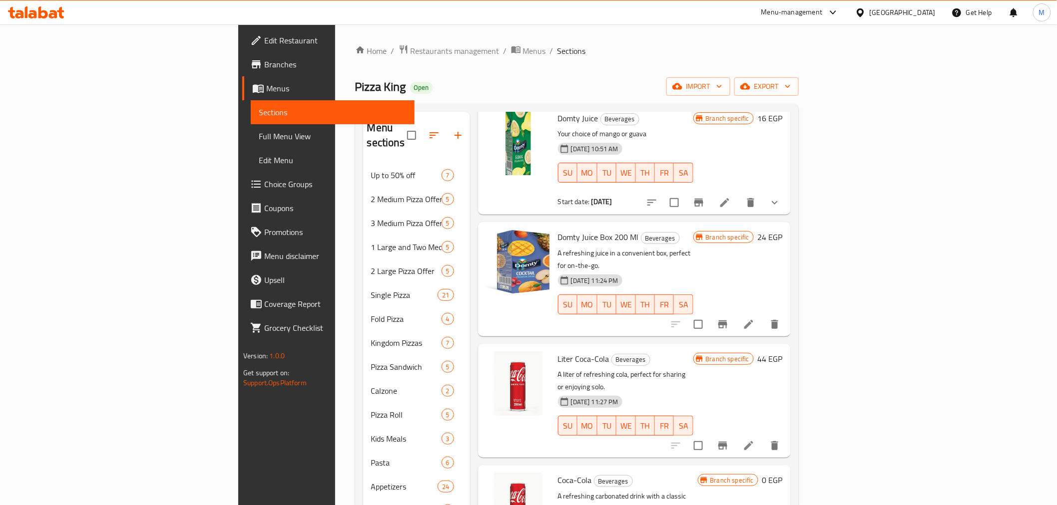
scroll to position [222, 0]
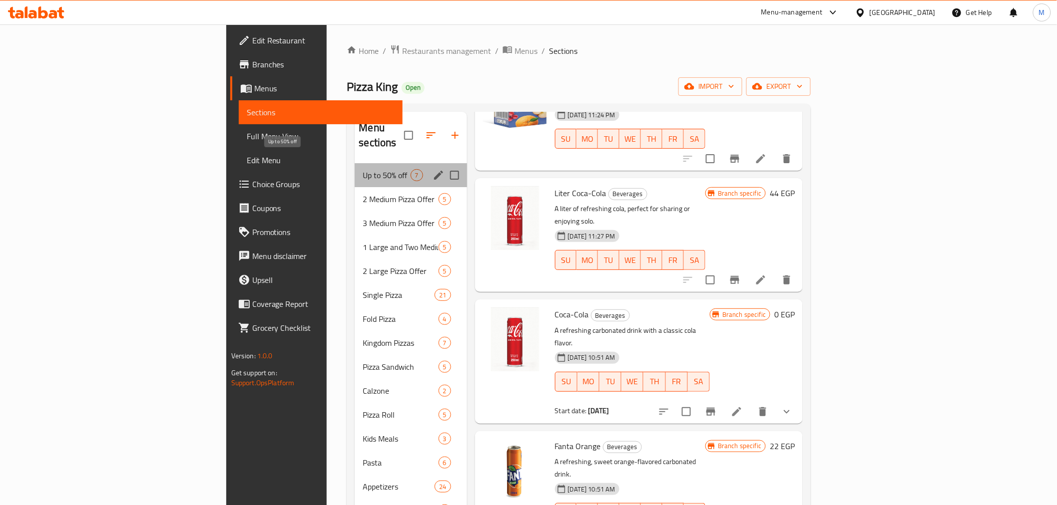
click at [363, 169] on span "Up to 50% off" at bounding box center [386, 175] width 47 height 12
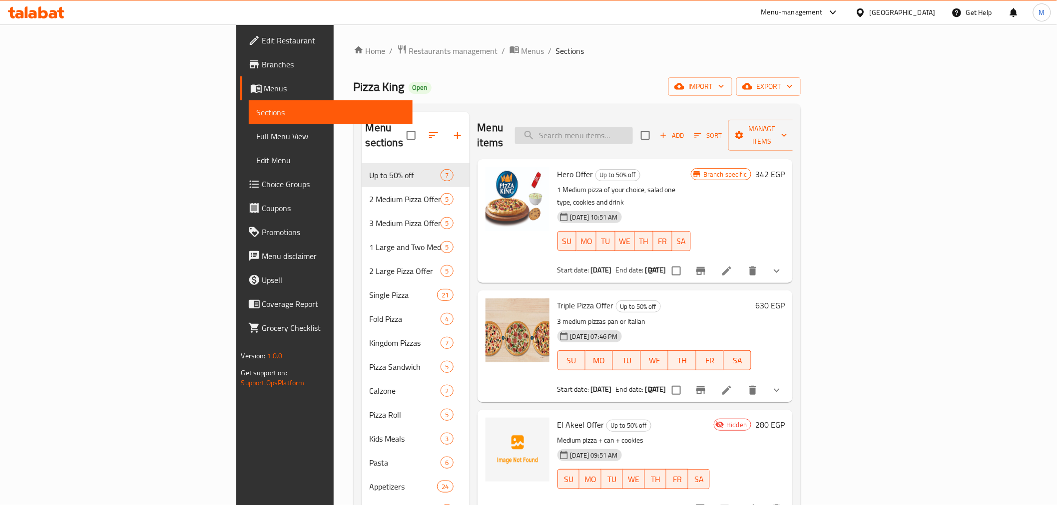
click at [633, 129] on input "search" at bounding box center [574, 135] width 118 height 17
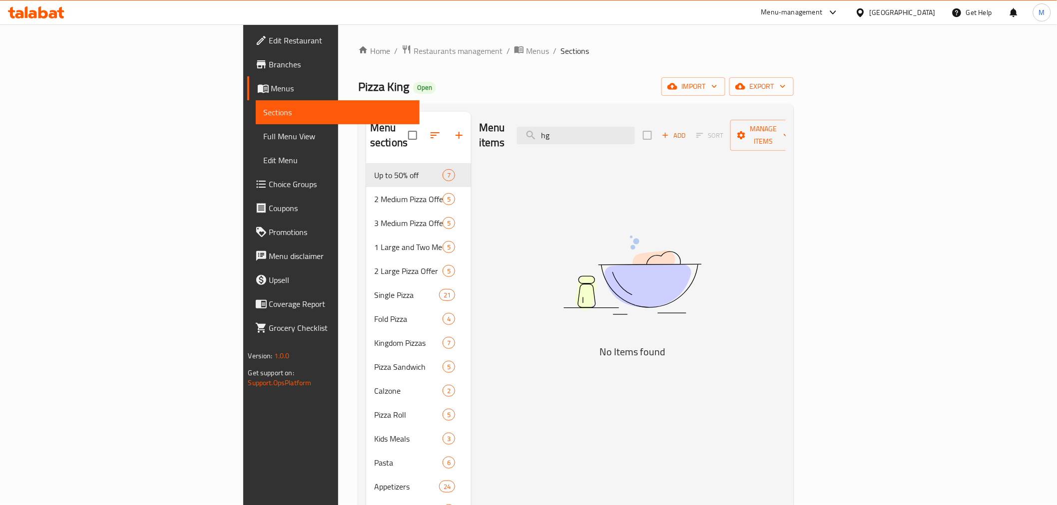
type input "h"
type input "ا"
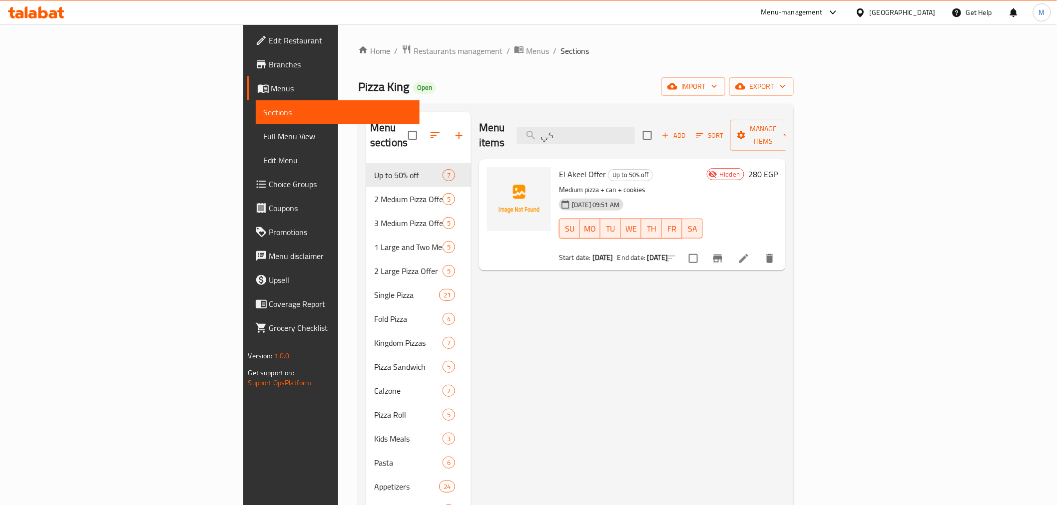
type input "ك"
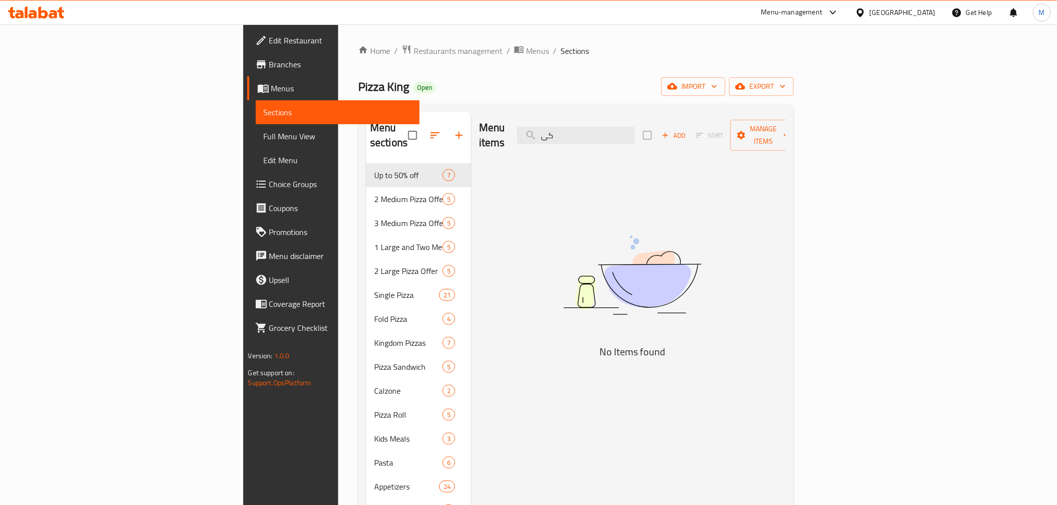
type input "ك"
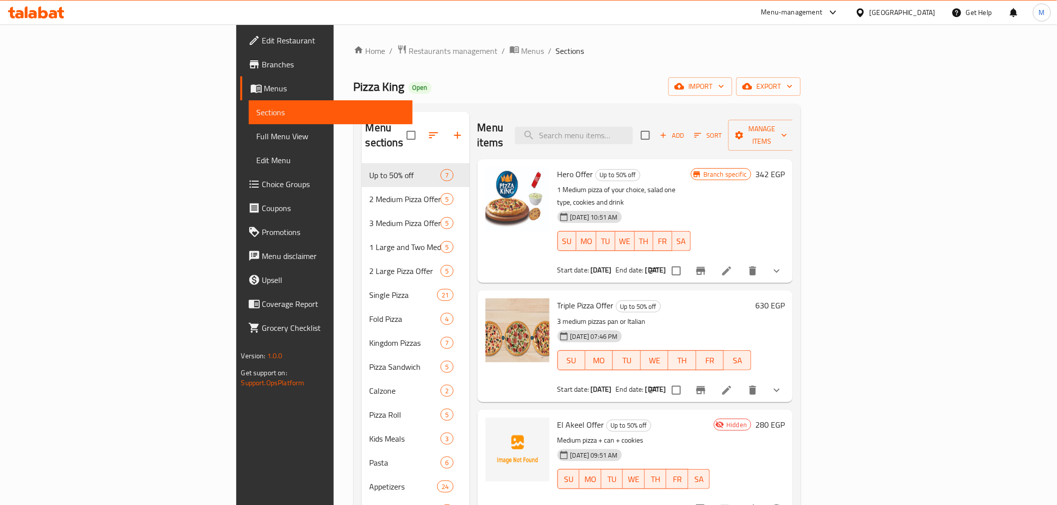
click at [446, 95] on div "Pizza King Open import export" at bounding box center [577, 86] width 447 height 18
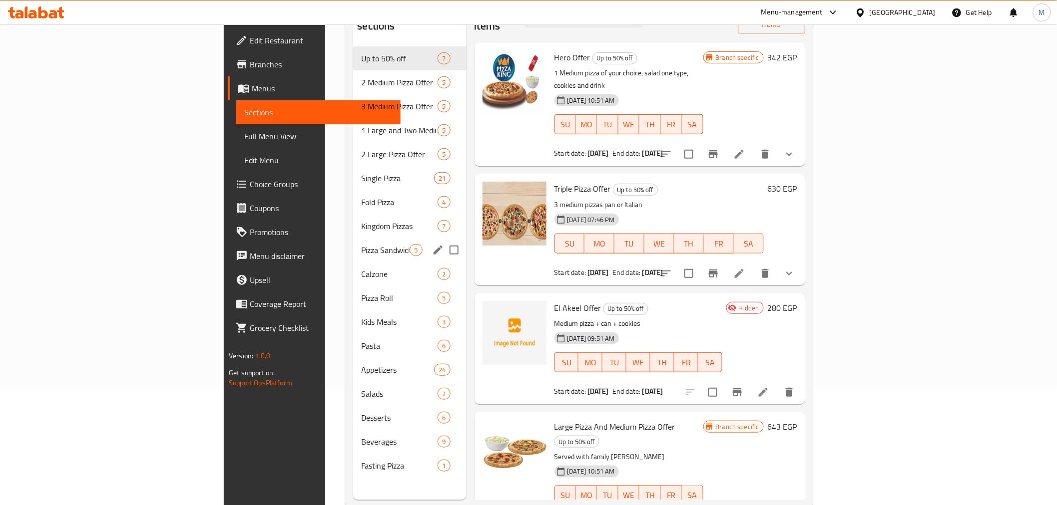
scroll to position [140, 0]
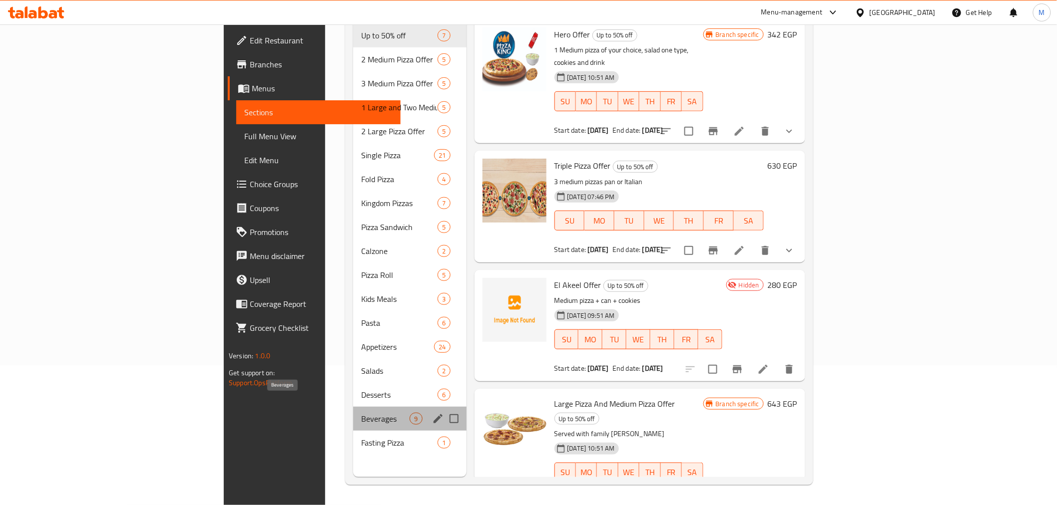
click at [361, 413] on span "Beverages" at bounding box center [385, 419] width 48 height 12
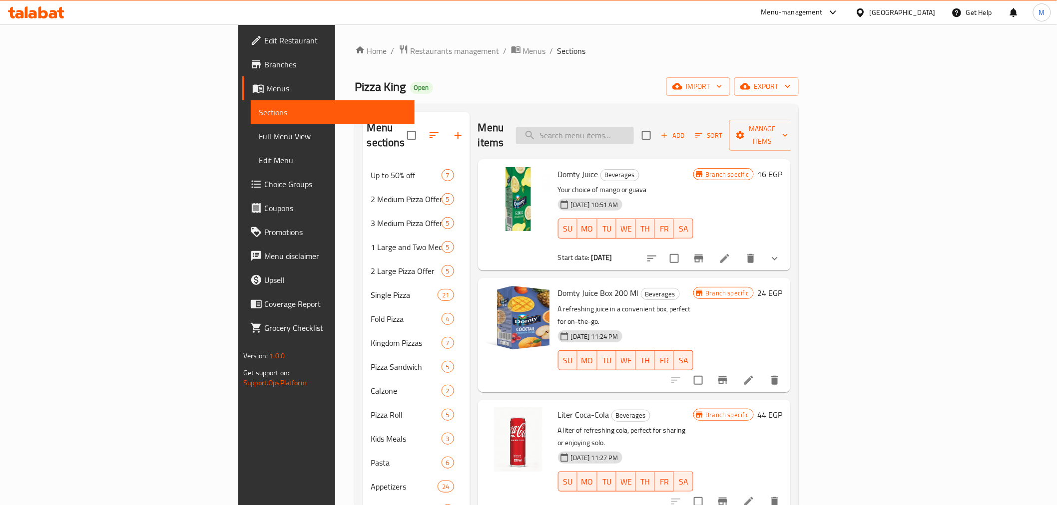
click at [634, 133] on input "search" at bounding box center [575, 135] width 118 height 17
type input "can"
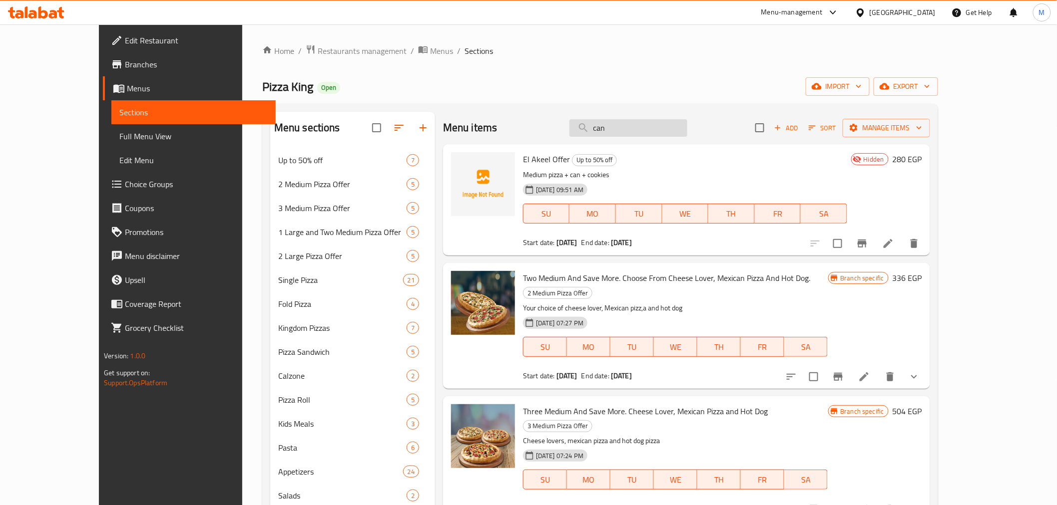
click at [685, 132] on input "can" at bounding box center [628, 127] width 118 height 17
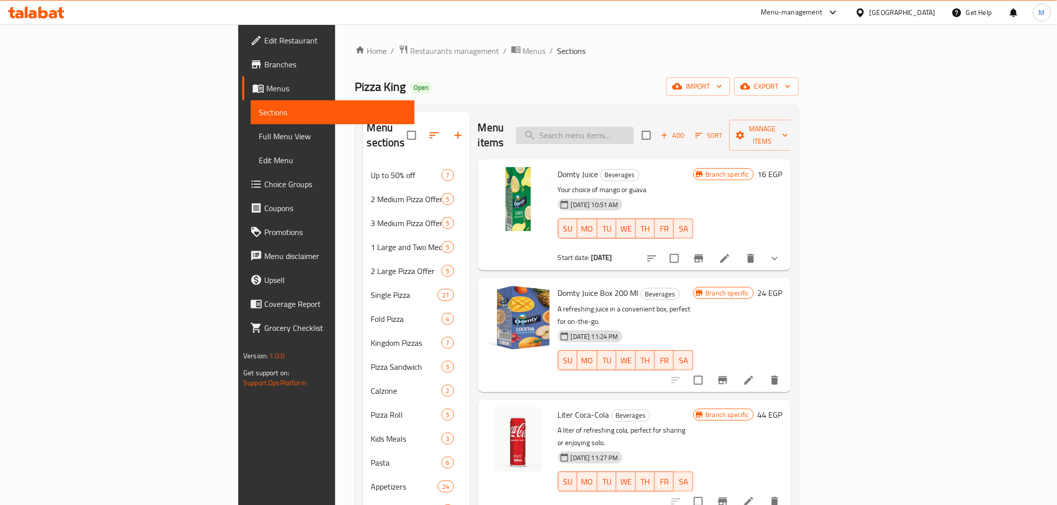
click at [634, 135] on input "search" at bounding box center [575, 135] width 118 height 17
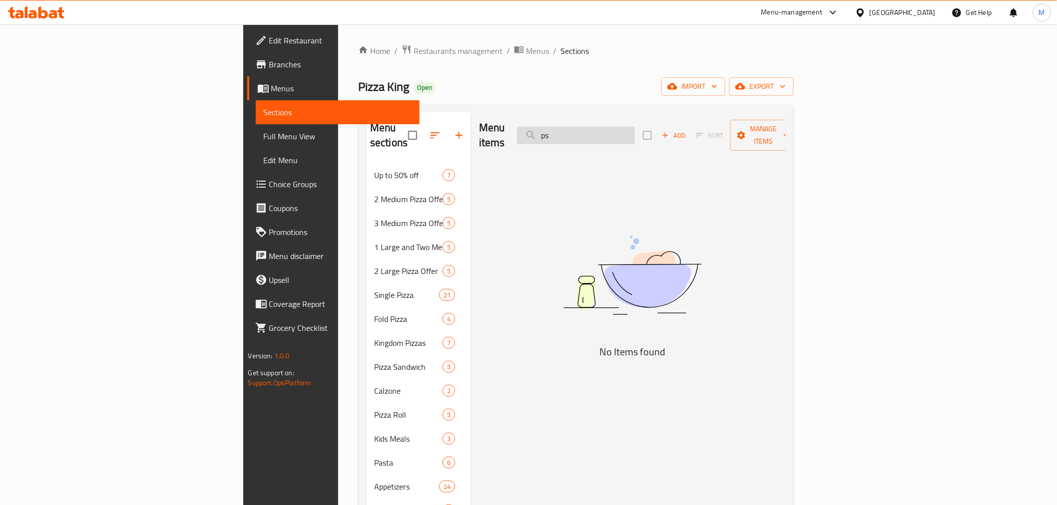
type input "p"
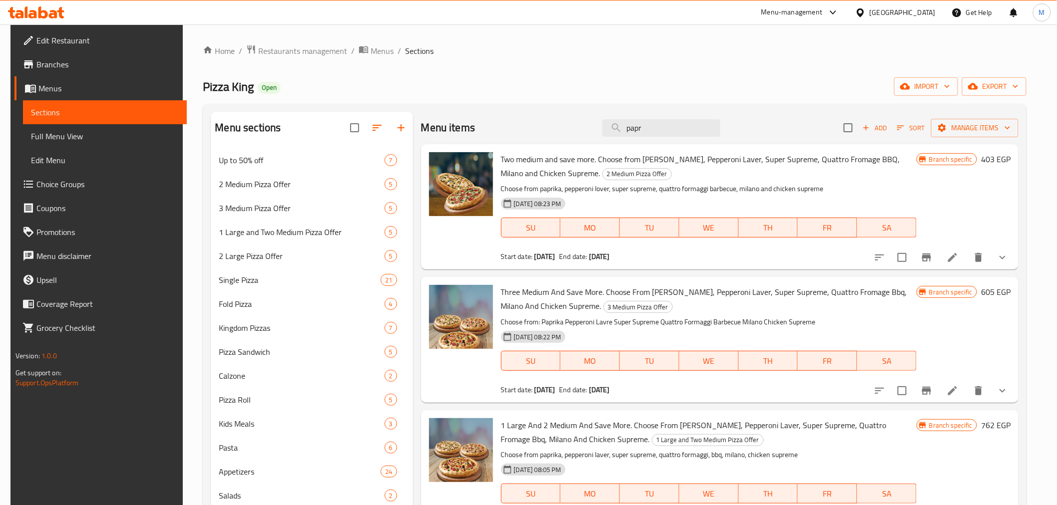
drag, startPoint x: 571, startPoint y: 105, endPoint x: 492, endPoint y: 89, distance: 80.1
click at [492, 89] on div "Home / Restaurants management / Menus / Sections Pizza King Open import export …" at bounding box center [615, 334] width 824 height 581
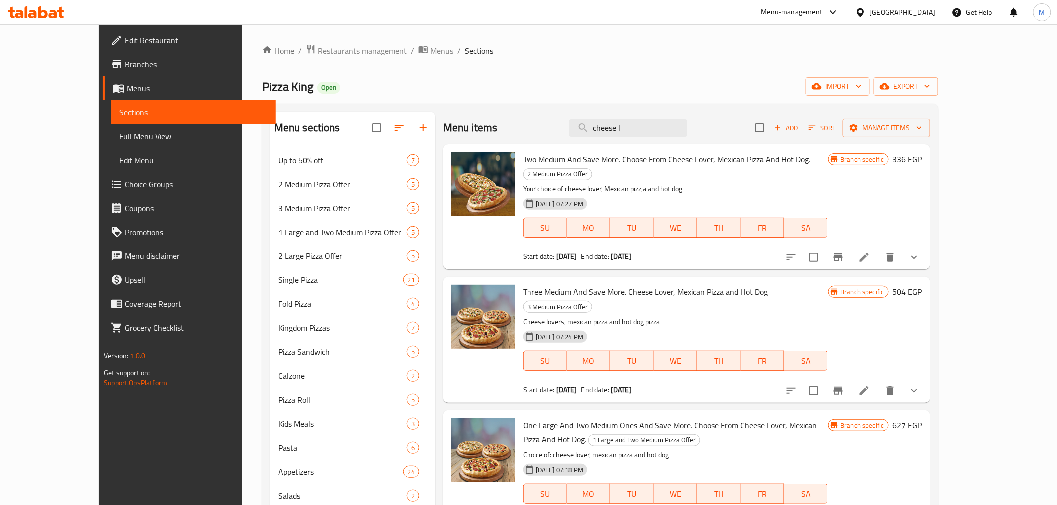
drag, startPoint x: 692, startPoint y: 134, endPoint x: 520, endPoint y: 140, distance: 171.9
click at [537, 137] on div "Menu items cheese l Add Sort Manage items" at bounding box center [686, 128] width 487 height 32
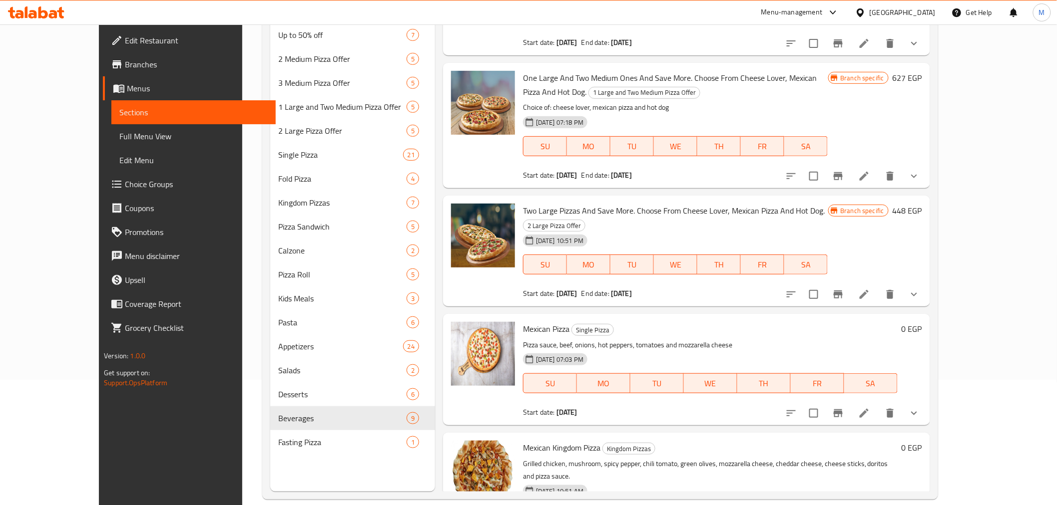
scroll to position [140, 0]
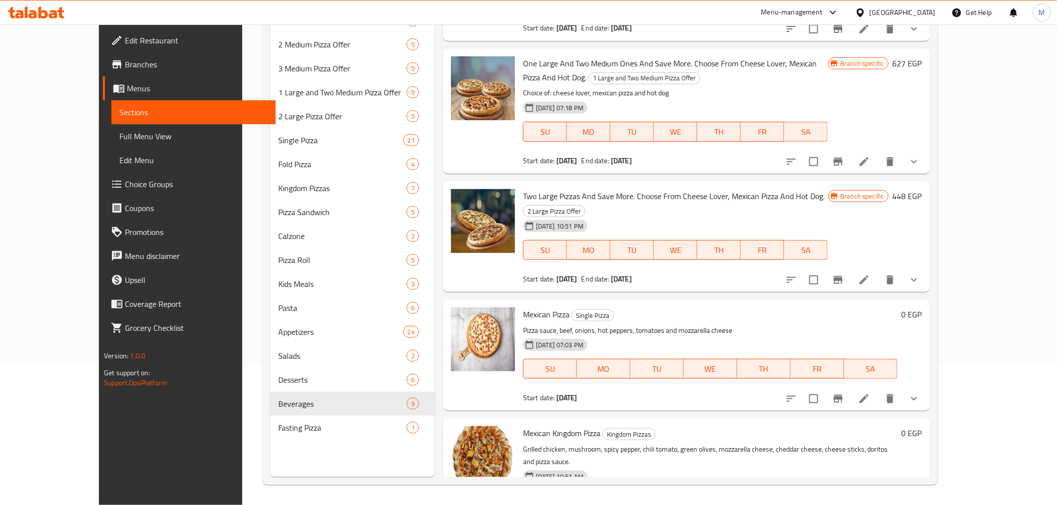
click at [796, 396] on icon "sort-choices" at bounding box center [791, 399] width 9 height 6
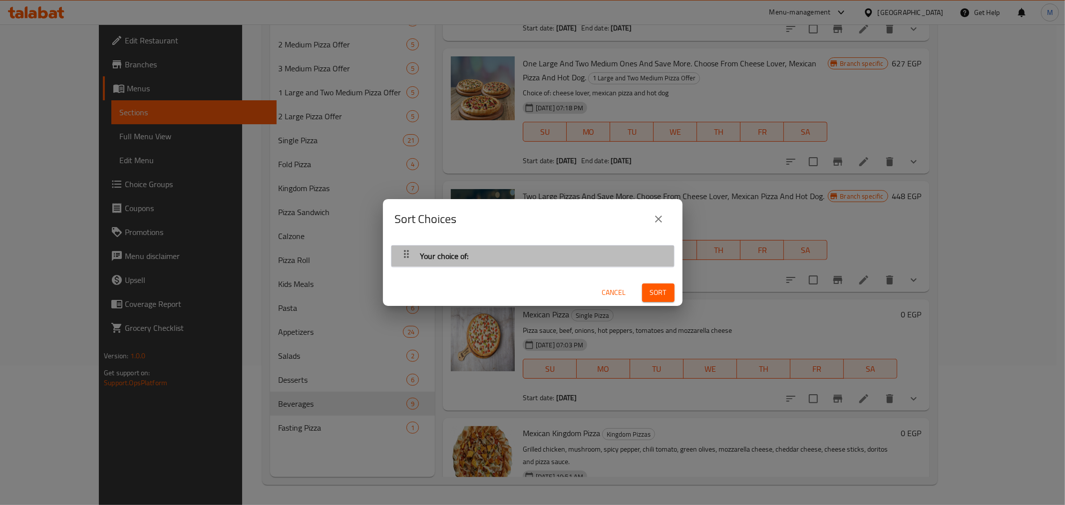
click at [596, 256] on div "Your choice of:" at bounding box center [533, 256] width 273 height 24
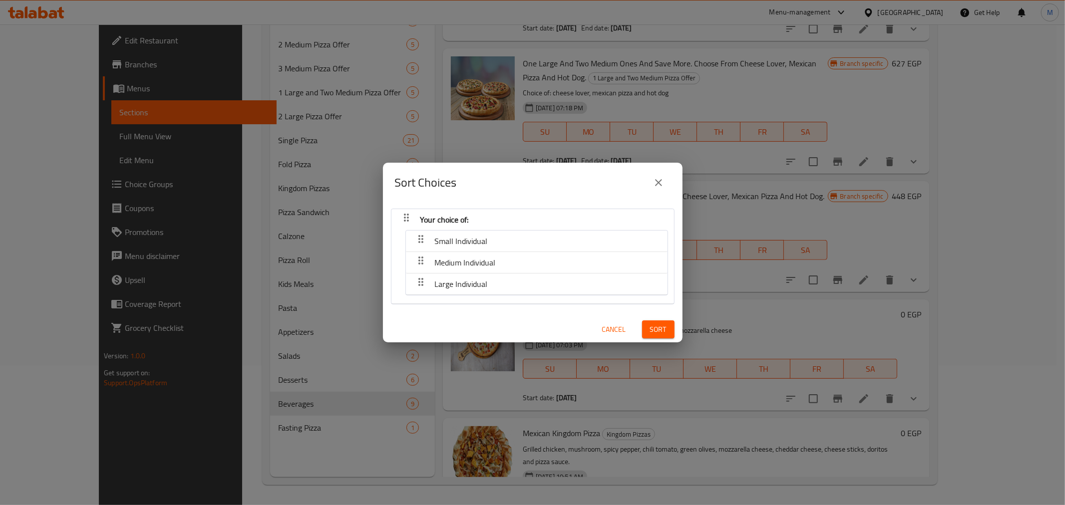
click at [658, 175] on button "close" at bounding box center [659, 183] width 24 height 24
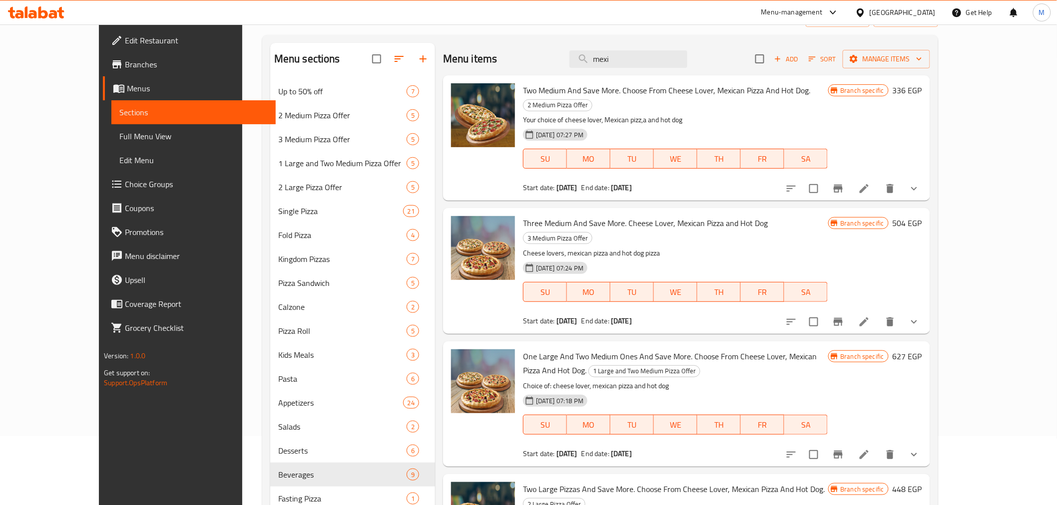
scroll to position [0, 0]
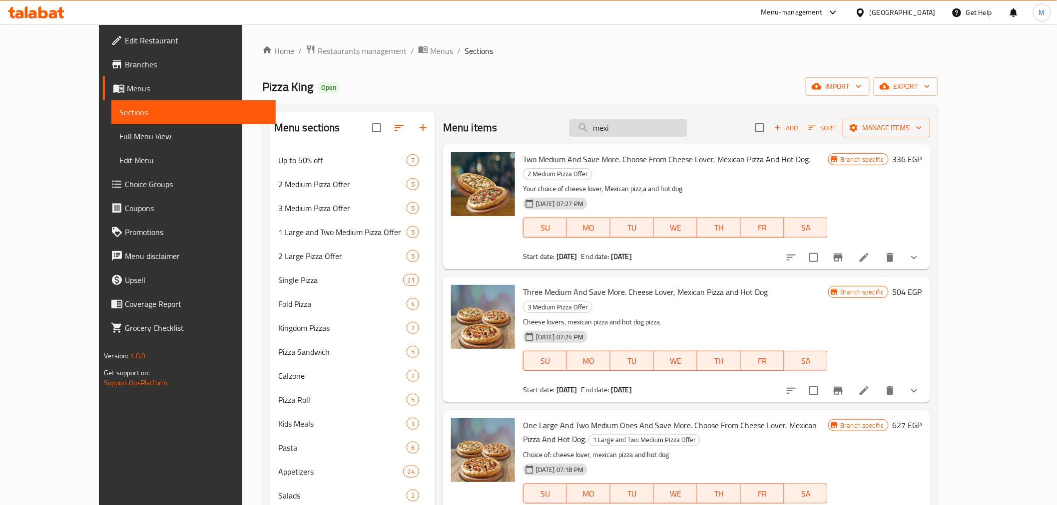
click at [631, 125] on input "mexi" at bounding box center [628, 127] width 118 height 17
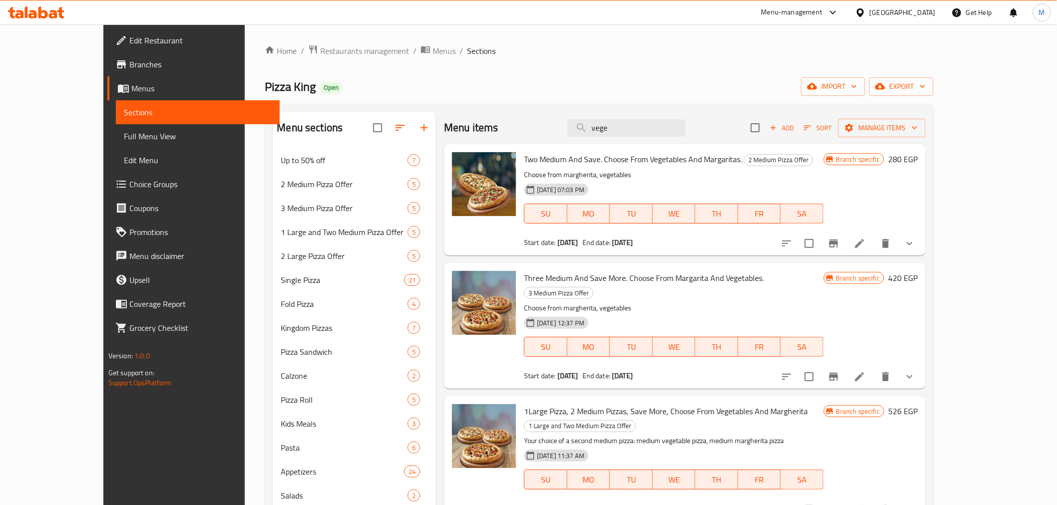
drag, startPoint x: 675, startPoint y: 132, endPoint x: 470, endPoint y: 90, distance: 209.0
click at [470, 90] on div "Home / Restaurants management / Menus / Sections Pizza King Open import export …" at bounding box center [599, 334] width 669 height 581
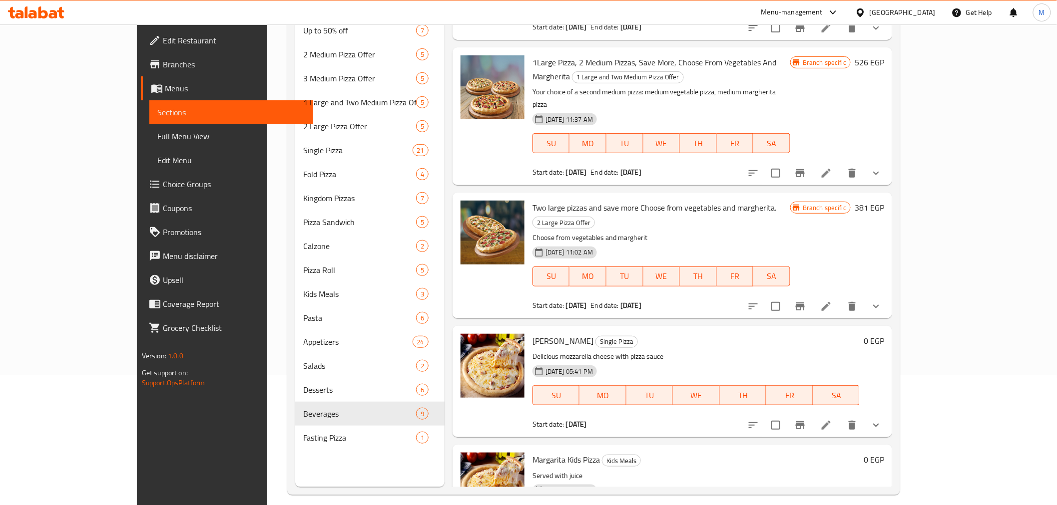
scroll to position [140, 0]
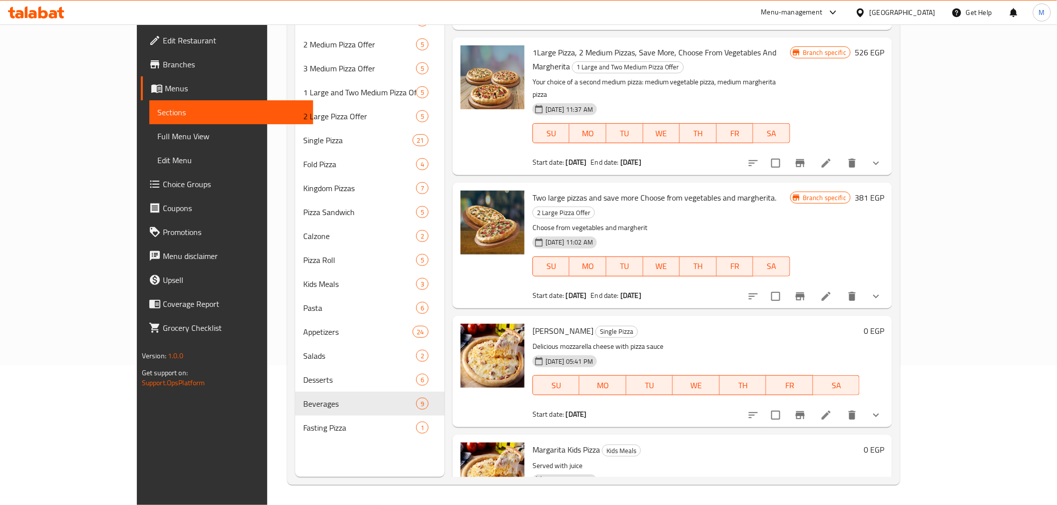
type input "marg"
click at [532, 324] on span "Margarita Pizza" at bounding box center [562, 331] width 61 height 15
click at [693, 320] on div "Margarita Pizza Single Pizza Delicious mozzarella cheese with pizza sauce 28-05…" at bounding box center [695, 371] width 335 height 103
click at [661, 324] on h6 "Margarita Pizza Single Pizza" at bounding box center [695, 331] width 327 height 14
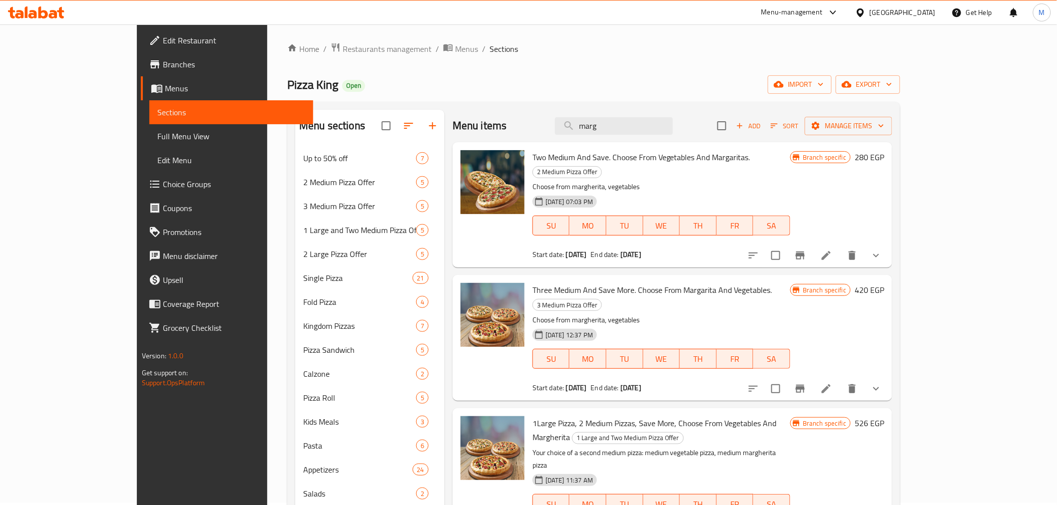
scroll to position [0, 0]
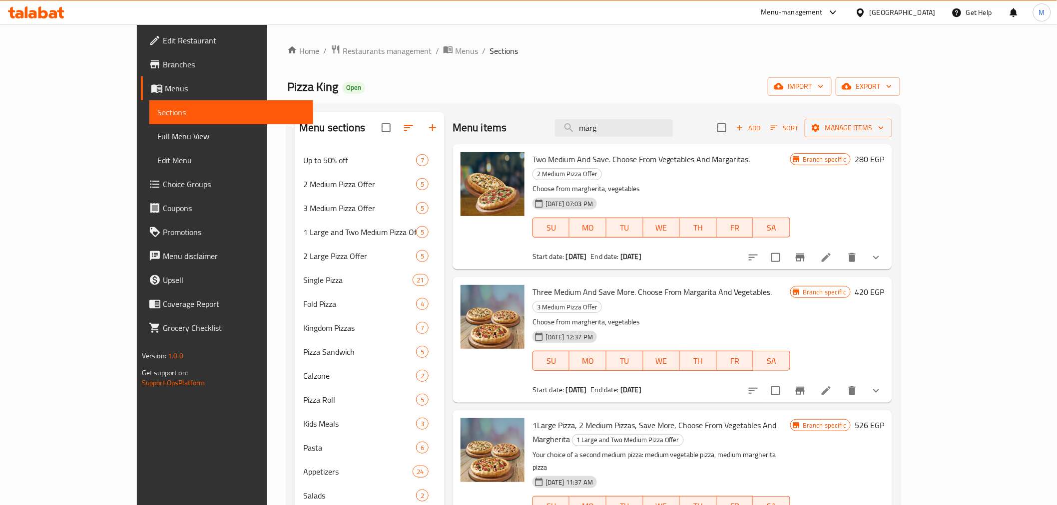
click at [157, 135] on span "Full Menu View" at bounding box center [231, 136] width 148 height 12
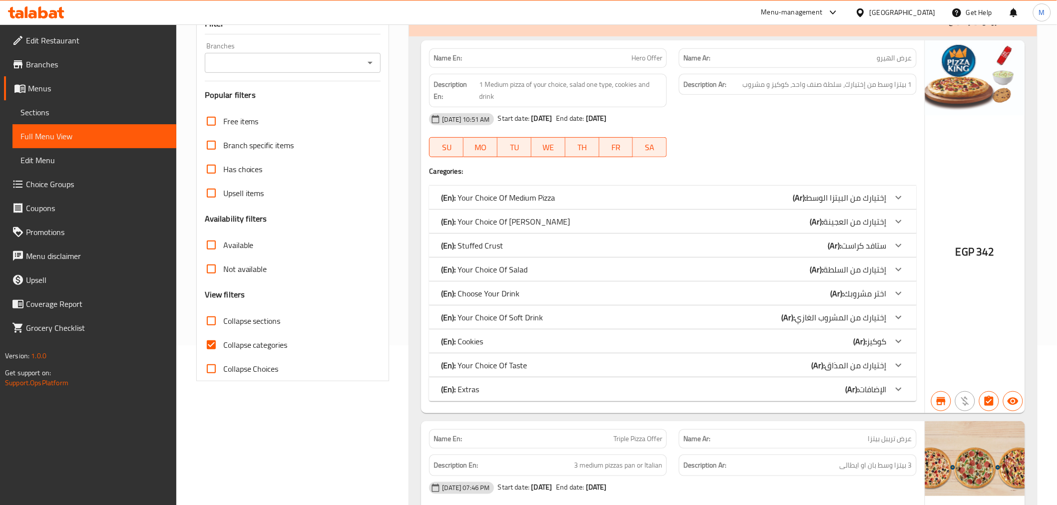
scroll to position [166, 0]
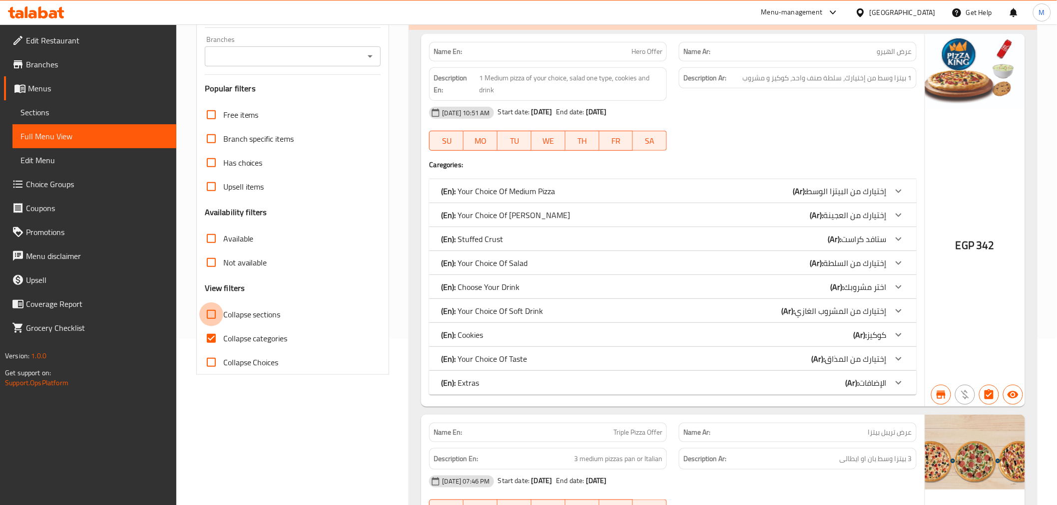
click at [212, 317] on input "Collapse sections" at bounding box center [211, 315] width 24 height 24
checkbox input "true"
click at [210, 336] on input "Collapse categories" at bounding box center [211, 339] width 24 height 24
checkbox input "false"
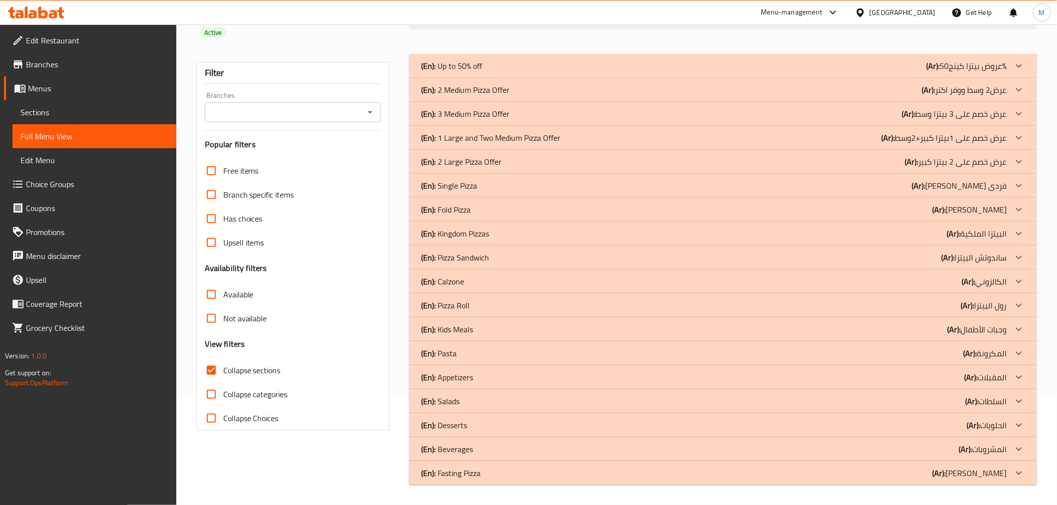
scroll to position [110, 0]
click at [477, 446] on div "(En): Beverages (Ar): المشروبات" at bounding box center [713, 449] width 585 height 12
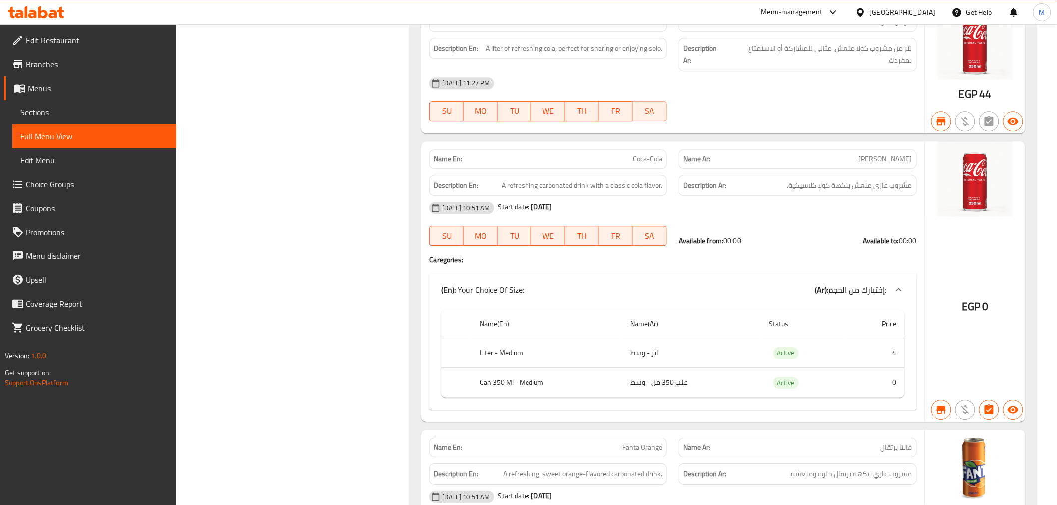
scroll to position [1109, 0]
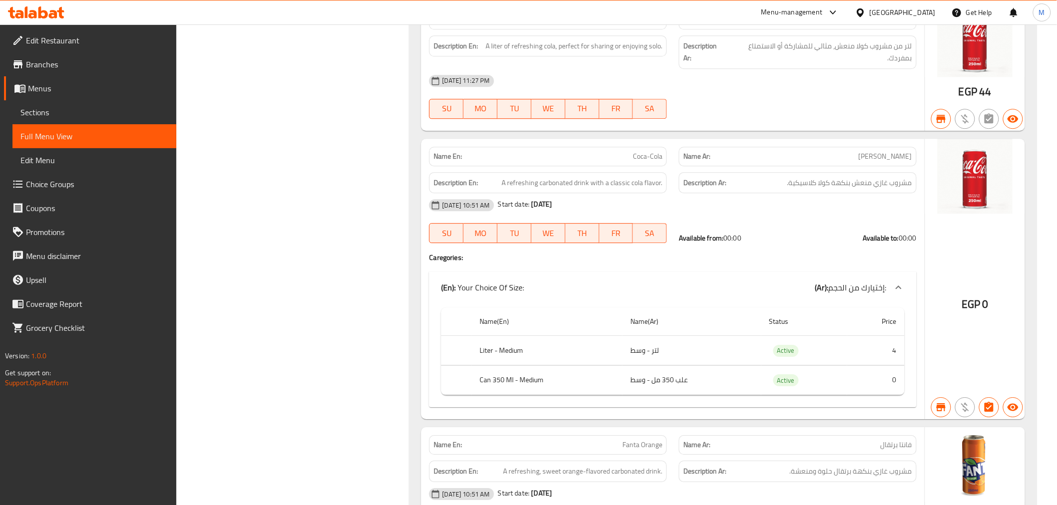
click at [662, 157] on span "Coca-Cola" at bounding box center [647, 156] width 29 height 10
copy span "Coca-Cola"
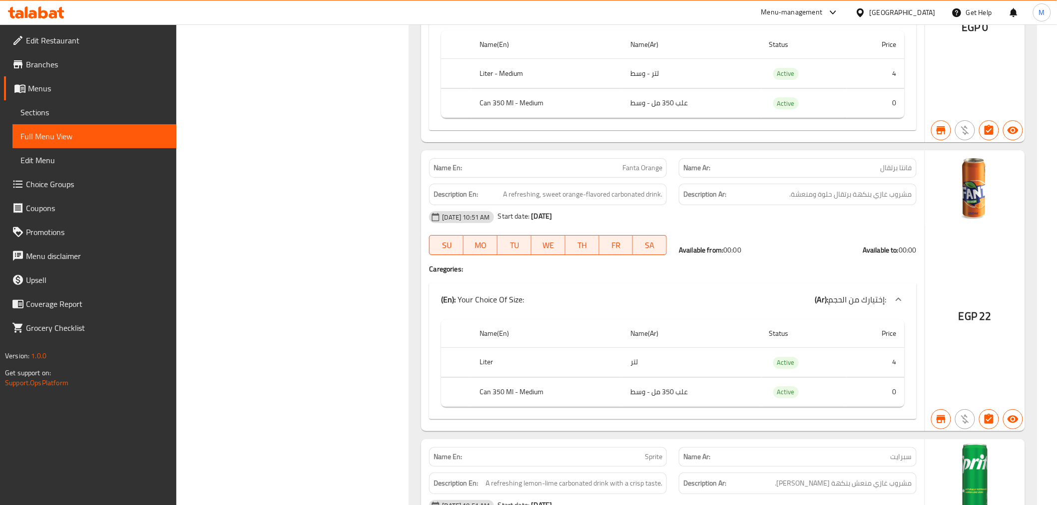
click at [637, 173] on span "Fanta Orange" at bounding box center [642, 168] width 40 height 10
copy span "Fanta Orange"
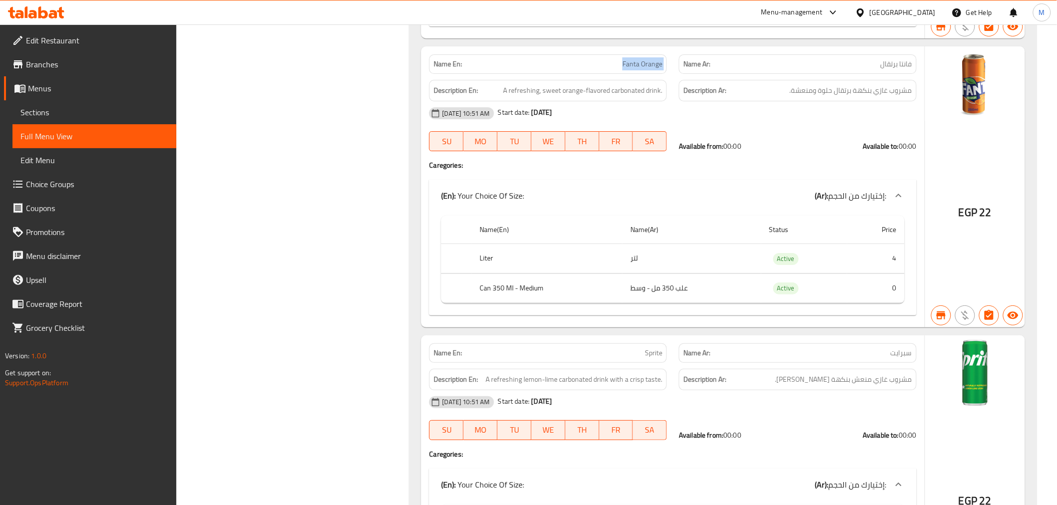
scroll to position [1609, 0]
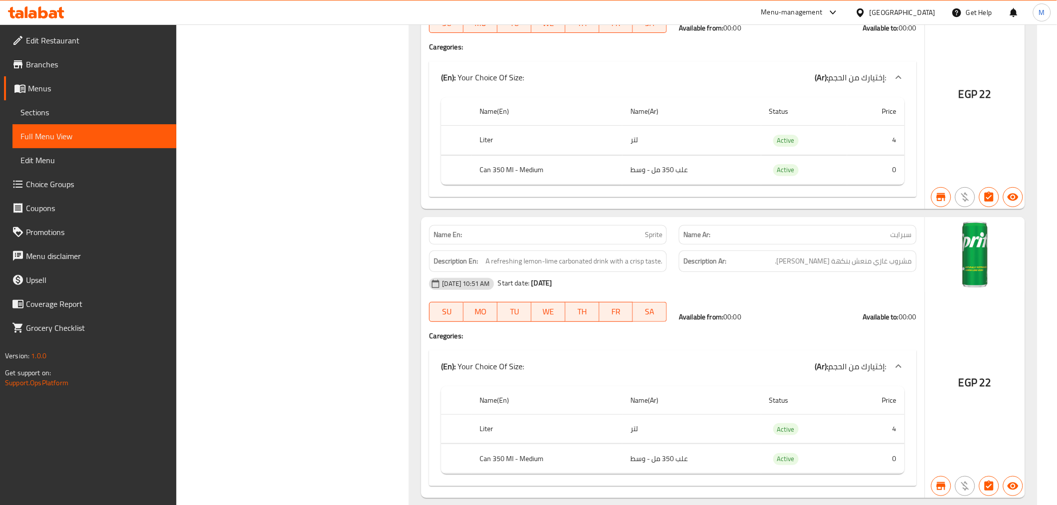
click at [660, 230] on span "Sprite" at bounding box center [653, 235] width 17 height 10
copy span "Sprite"
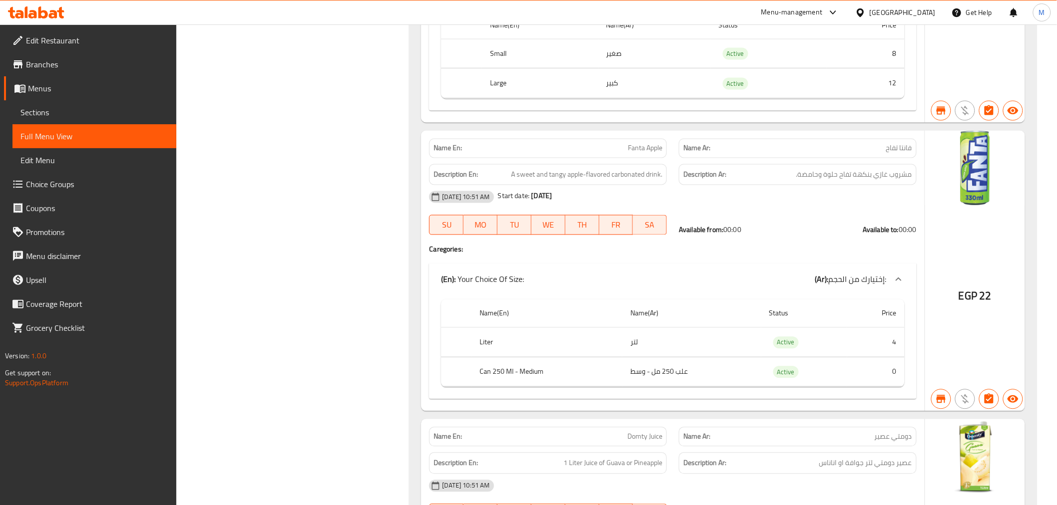
scroll to position [2274, 0]
click at [652, 146] on span "Fanta Apple" at bounding box center [645, 147] width 34 height 10
copy span "Fanta Apple"
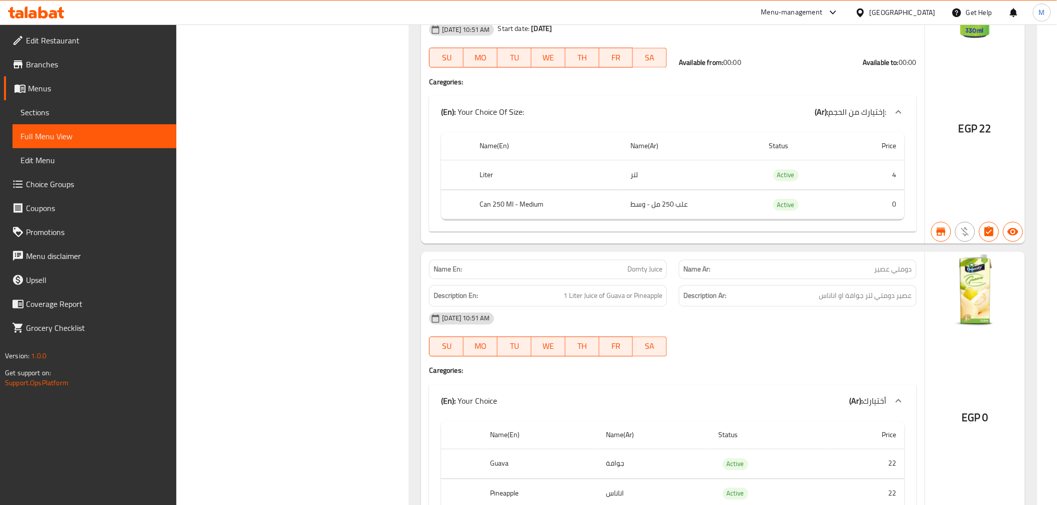
scroll to position [2540, 0]
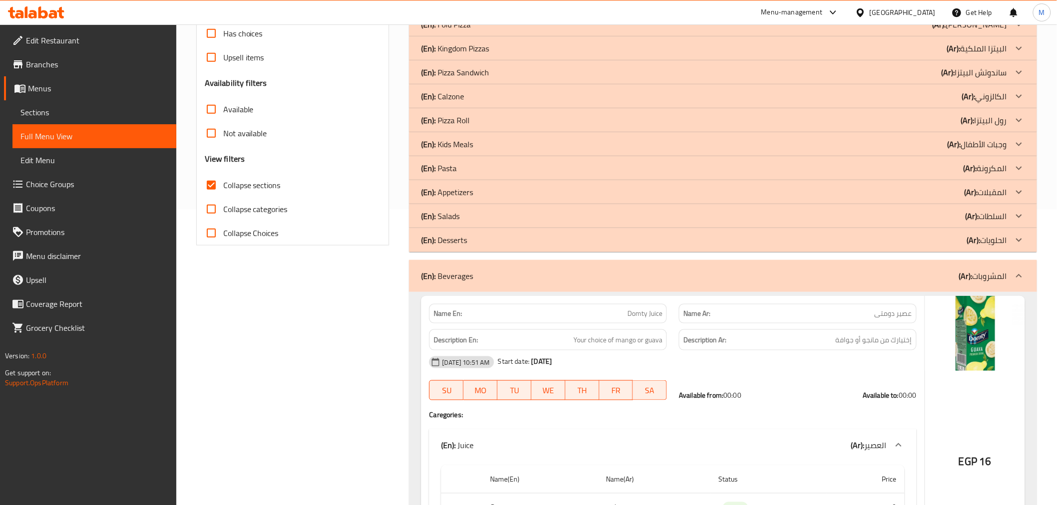
scroll to position [0, 0]
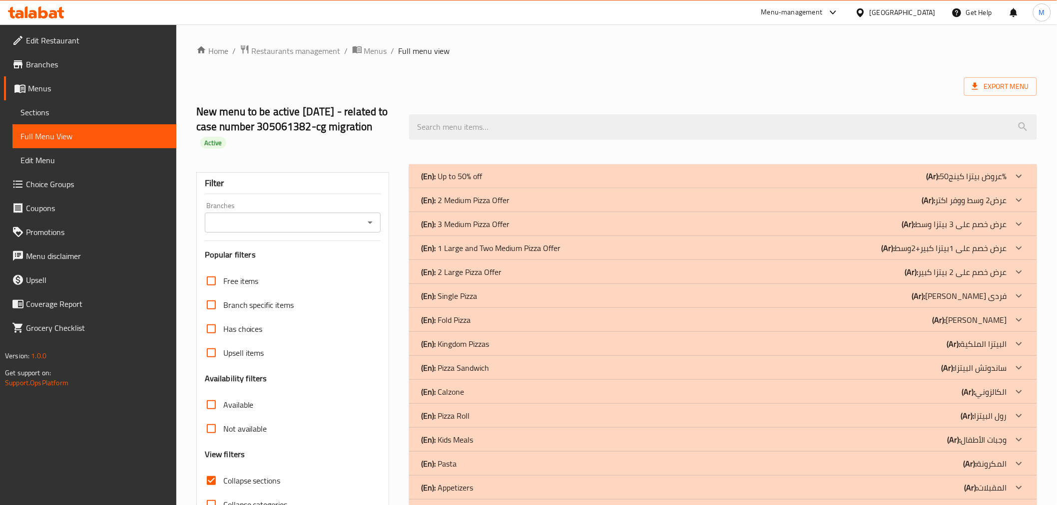
click at [147, 66] on span "Branches" at bounding box center [97, 64] width 142 height 12
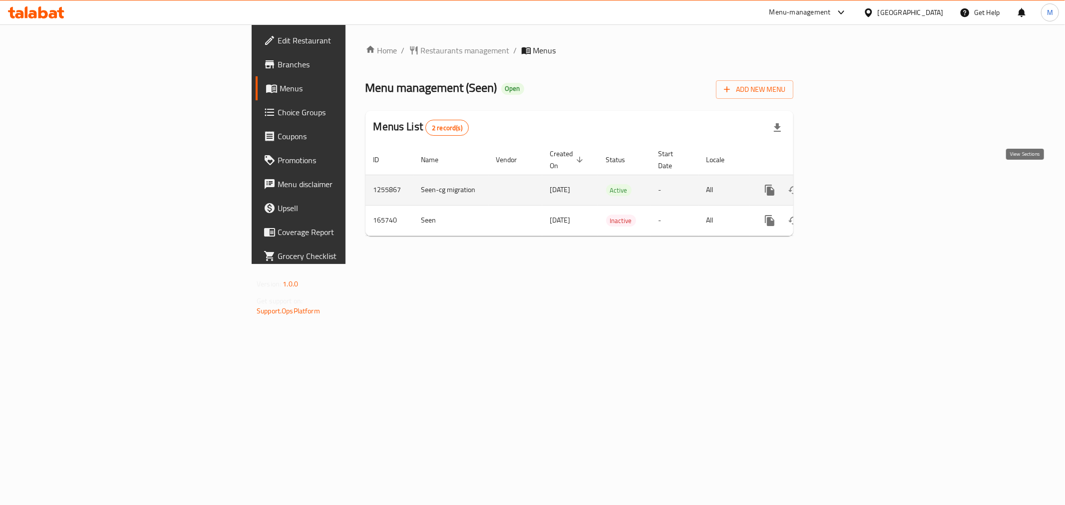
click at [848, 184] on icon "enhanced table" at bounding box center [842, 190] width 12 height 12
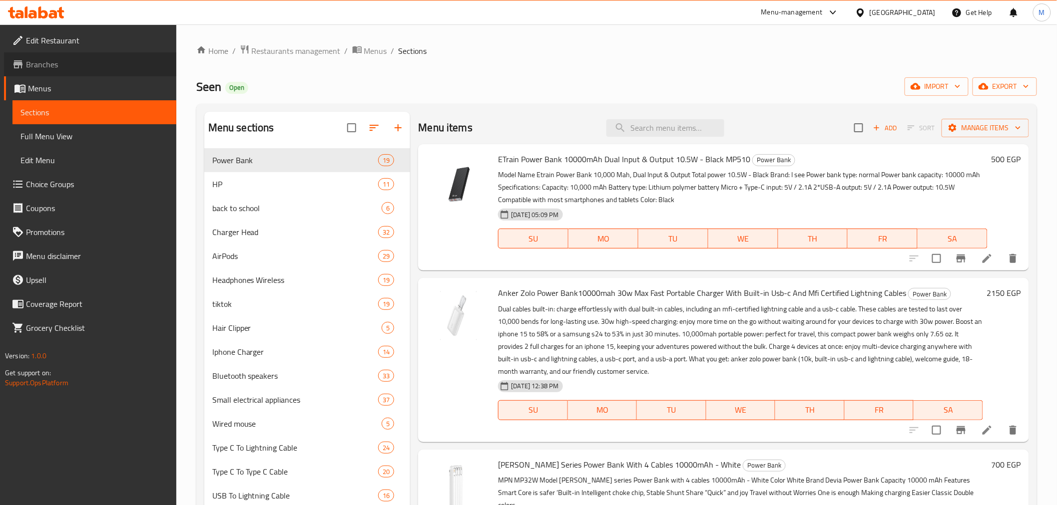
click at [85, 70] on span "Branches" at bounding box center [97, 64] width 142 height 12
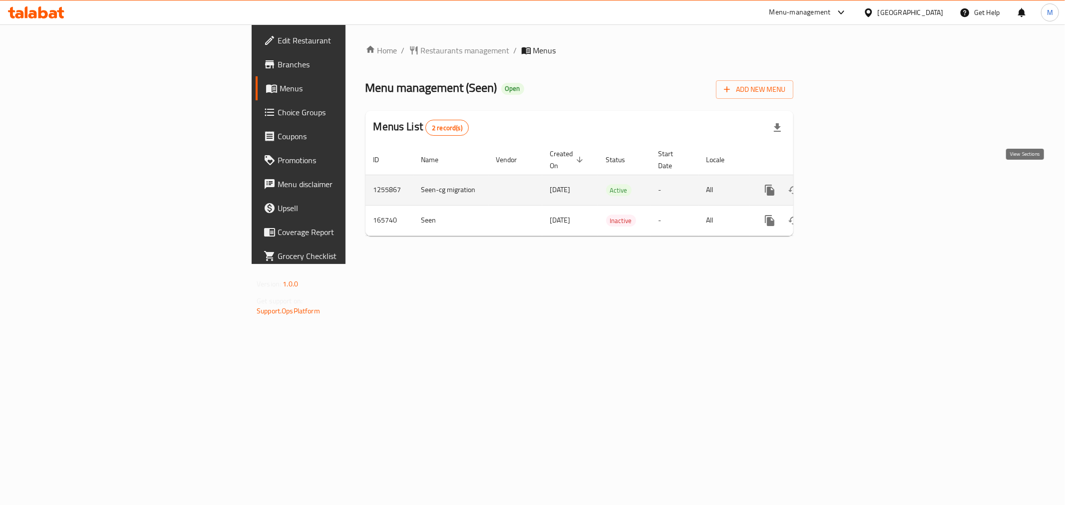
click at [848, 184] on icon "enhanced table" at bounding box center [842, 190] width 12 height 12
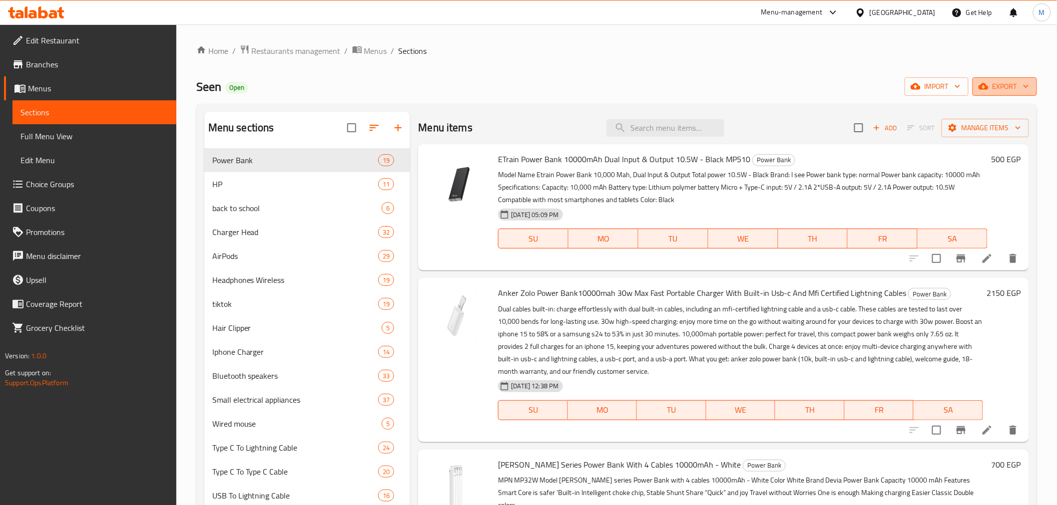
click at [1031, 90] on button "export" at bounding box center [1004, 86] width 64 height 18
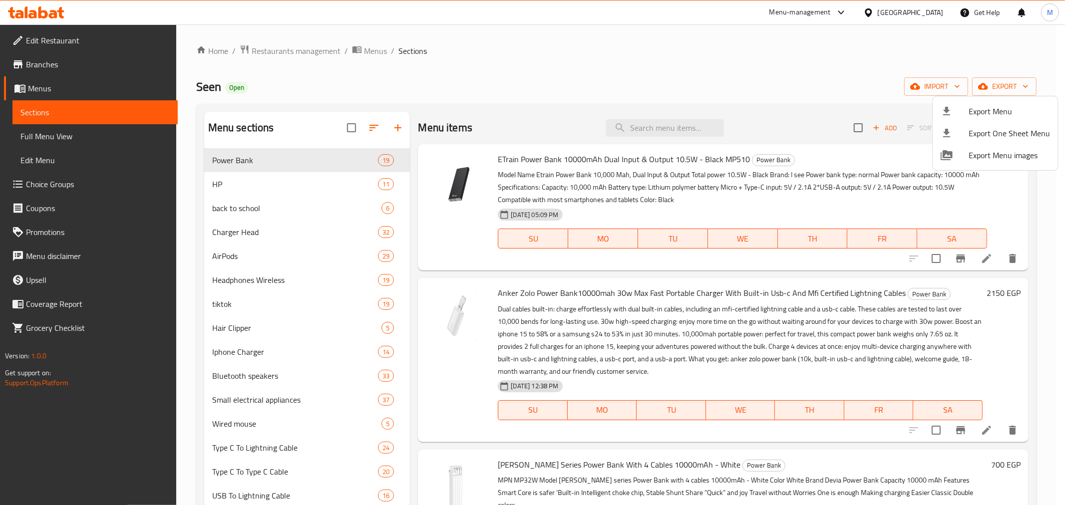
click at [990, 115] on span "Export Menu" at bounding box center [1009, 111] width 81 height 12
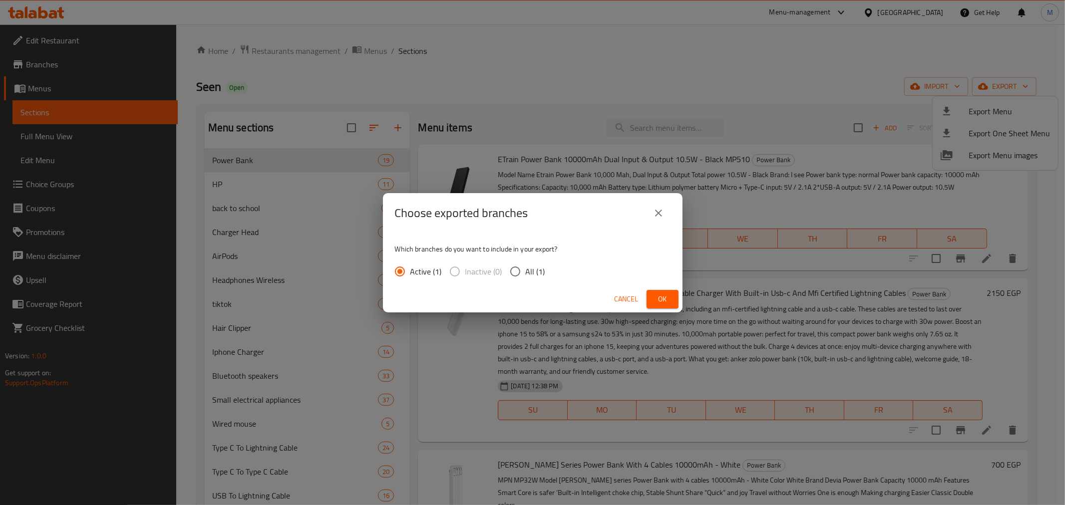
click at [539, 272] on span "All (1)" at bounding box center [535, 272] width 19 height 12
click at [526, 272] on input "All (1)" at bounding box center [515, 271] width 21 height 21
radio input "true"
click at [653, 293] on button "Ok" at bounding box center [663, 299] width 32 height 18
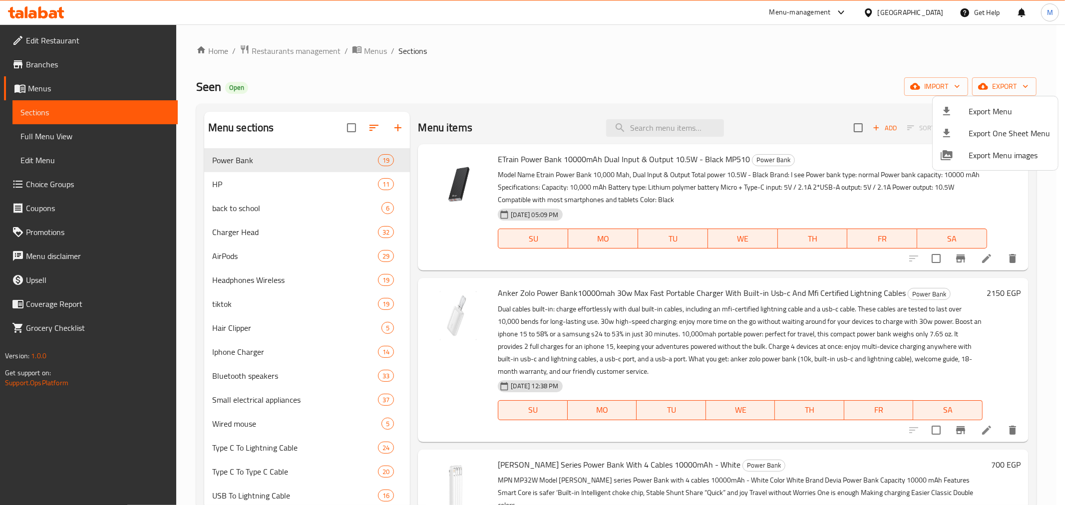
click at [606, 89] on div at bounding box center [532, 252] width 1065 height 505
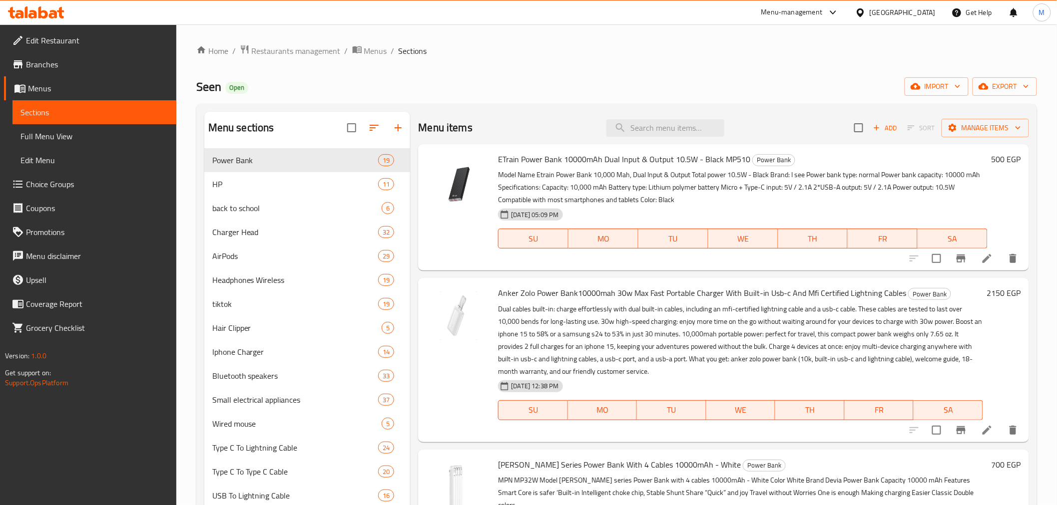
click at [101, 70] on span "Branches" at bounding box center [97, 64] width 142 height 12
